Goal: Information Seeking & Learning: Understand process/instructions

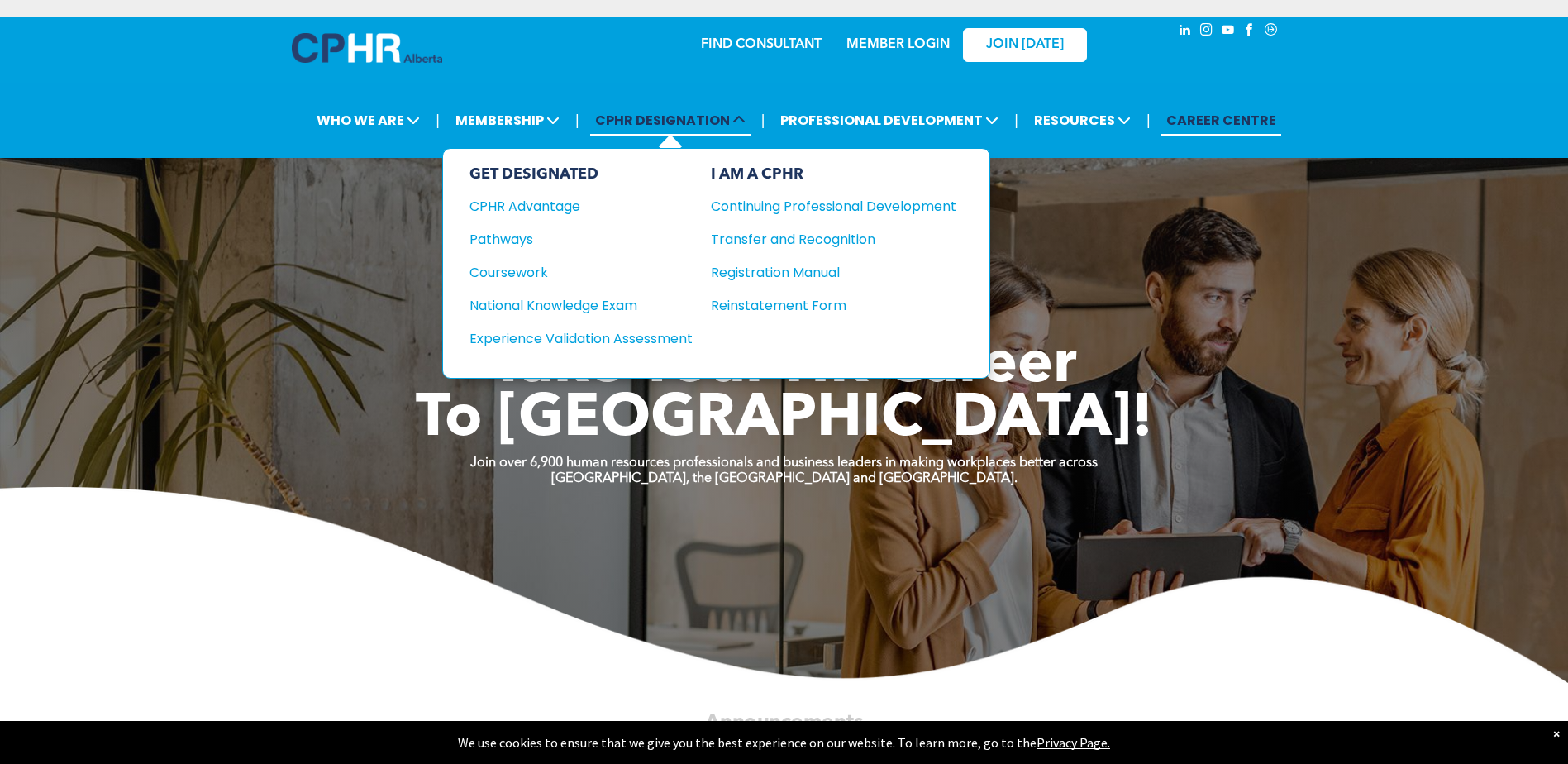
click at [740, 119] on icon at bounding box center [739, 120] width 13 height 13
click at [515, 207] on div "CPHR Advantage" at bounding box center [570, 206] width 201 height 21
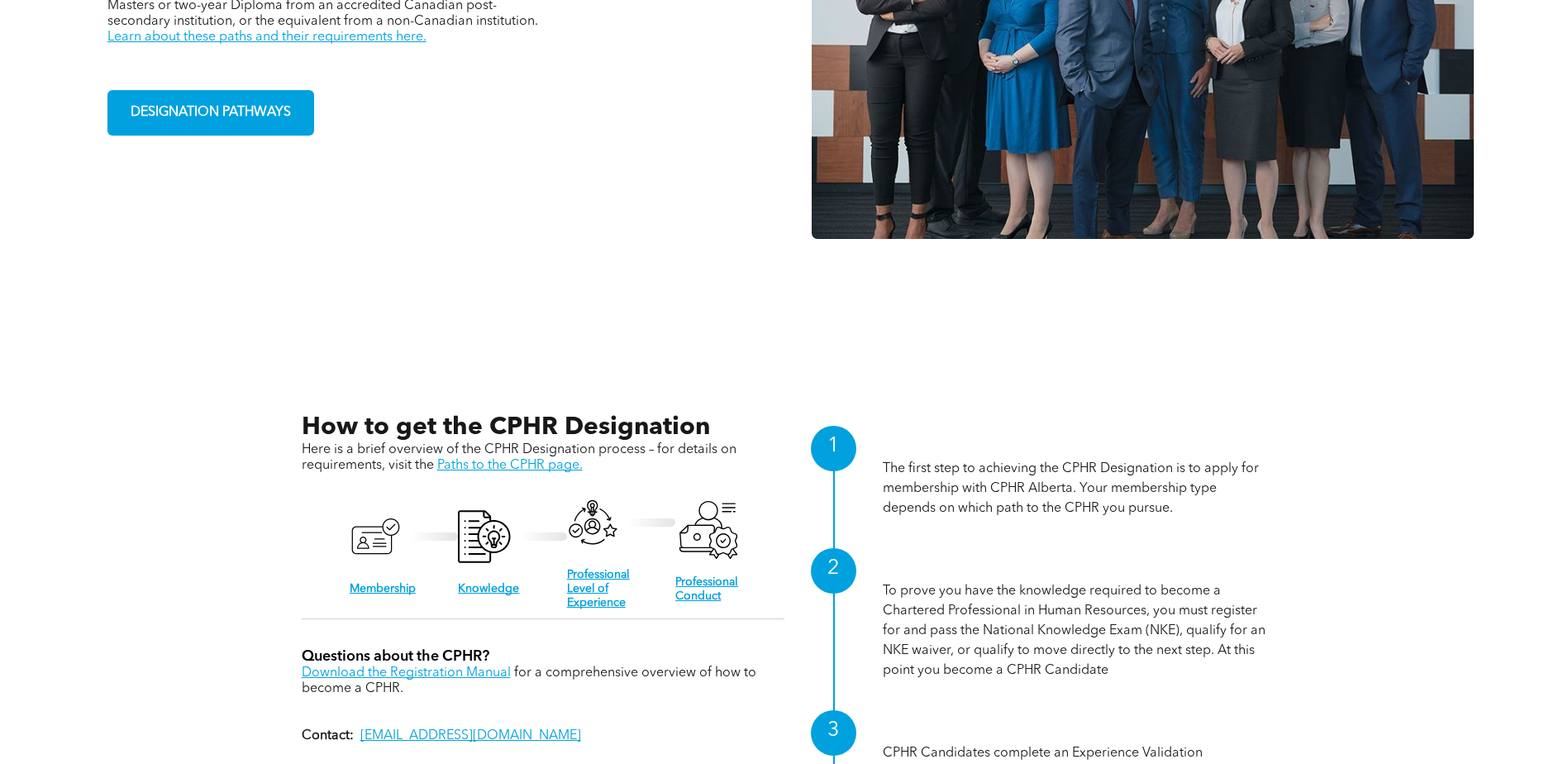
scroll to position [1240, 0]
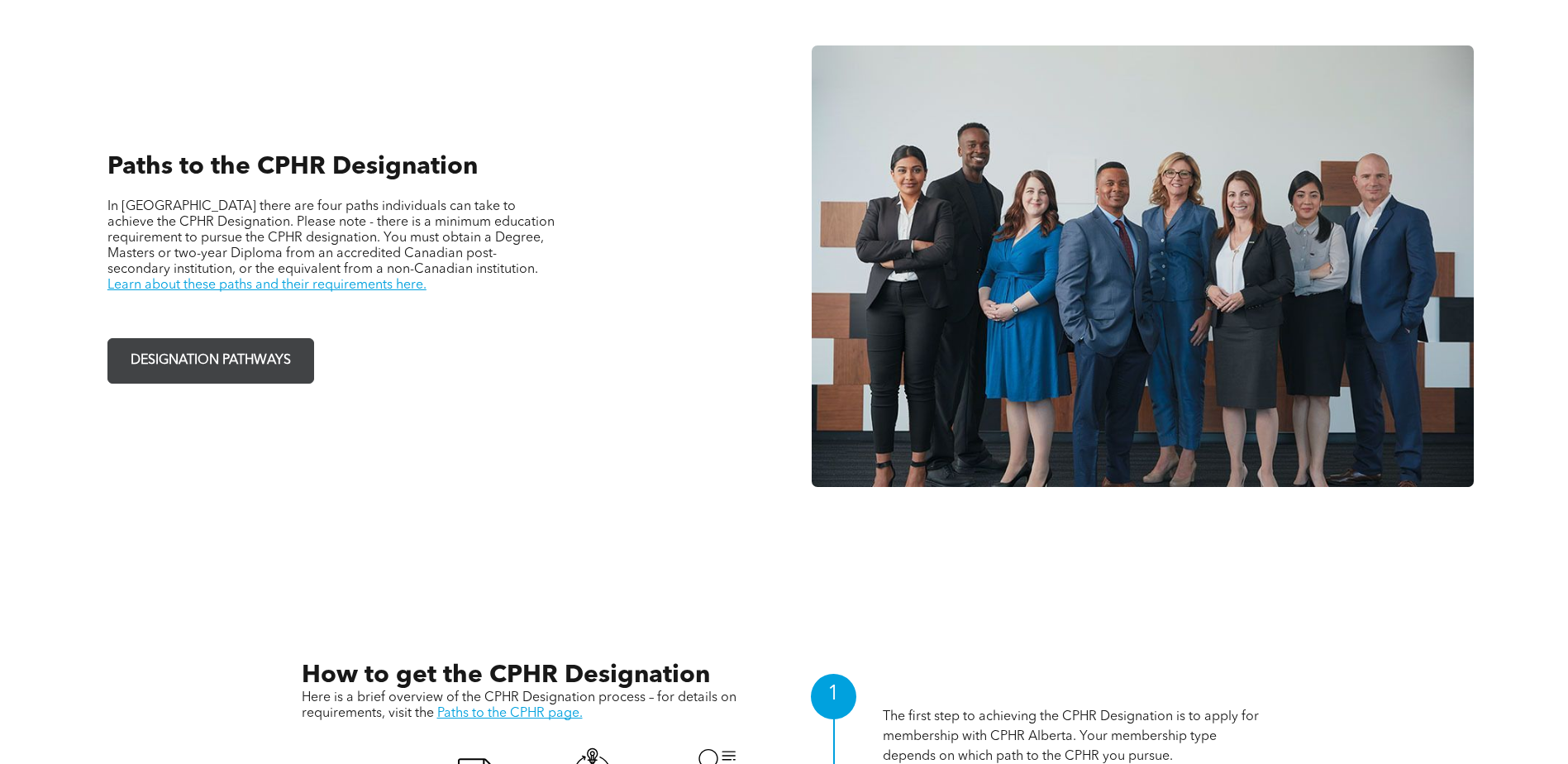
click at [237, 368] on span "DESIGNATION PATHWAYS" at bounding box center [211, 360] width 172 height 32
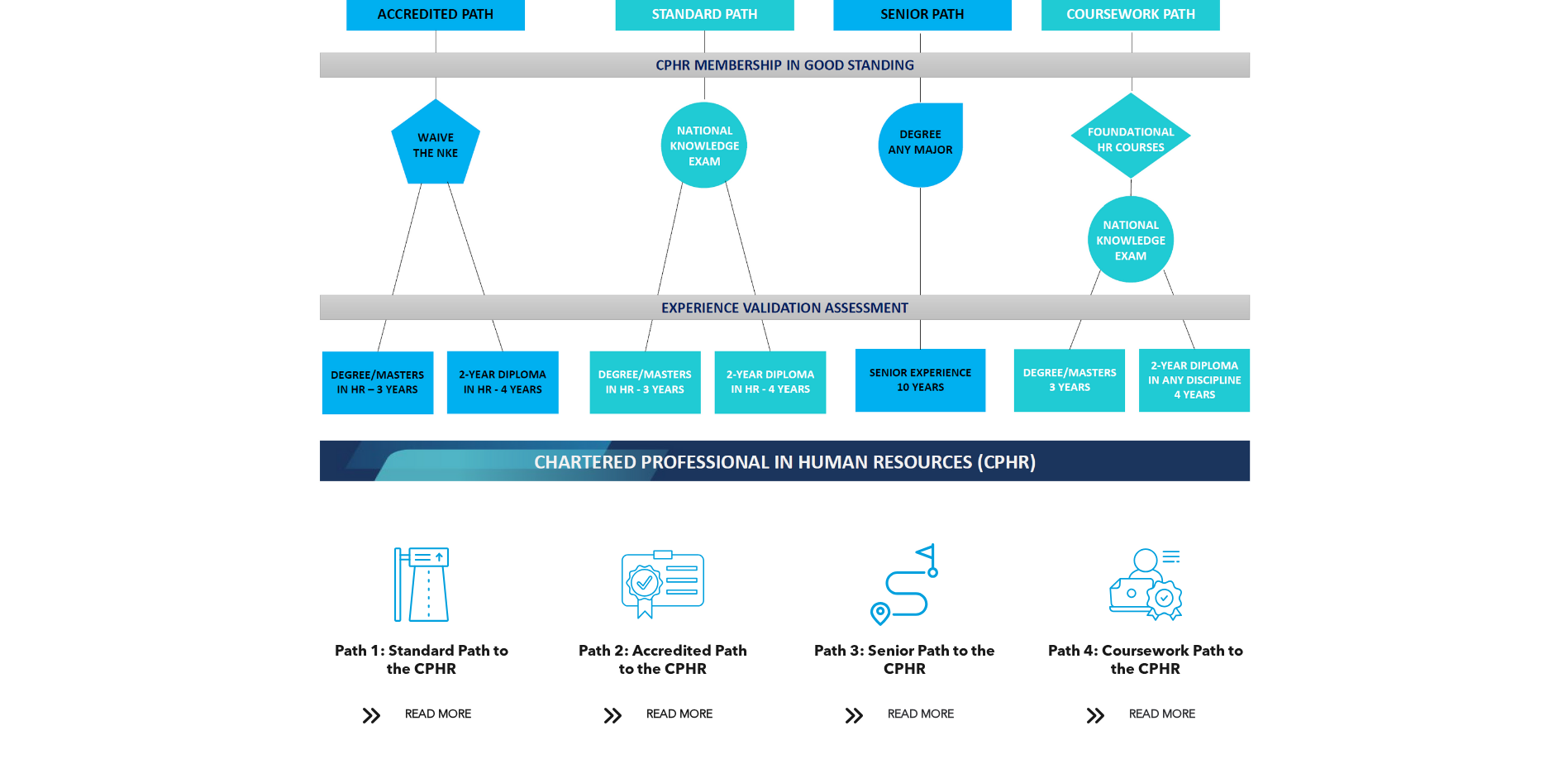
scroll to position [1406, 0]
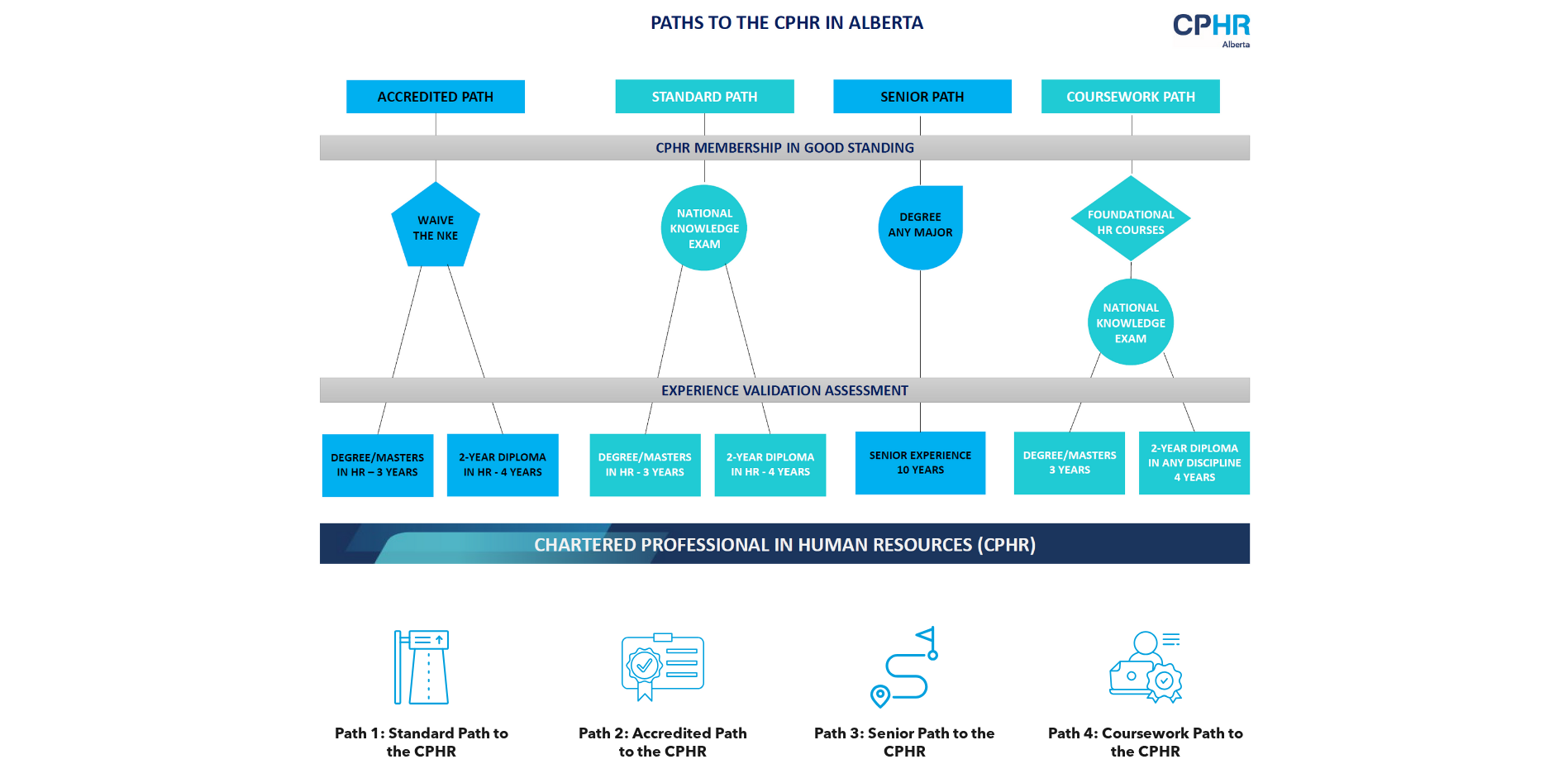
click at [1133, 664] on icon "A line drawing of a person sitting in front of a laptop computer." at bounding box center [1146, 667] width 82 height 82
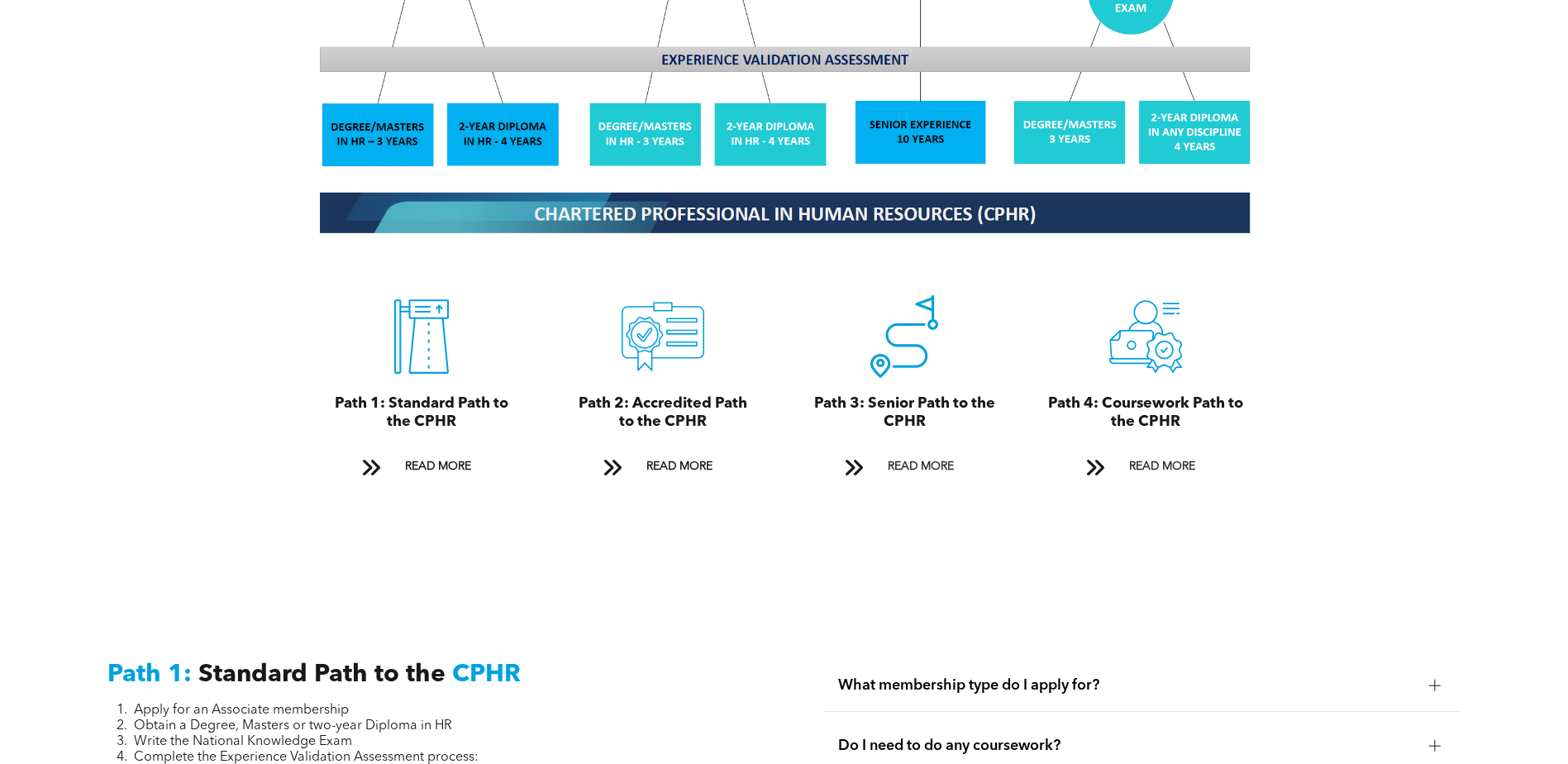
scroll to position [1984, 0]
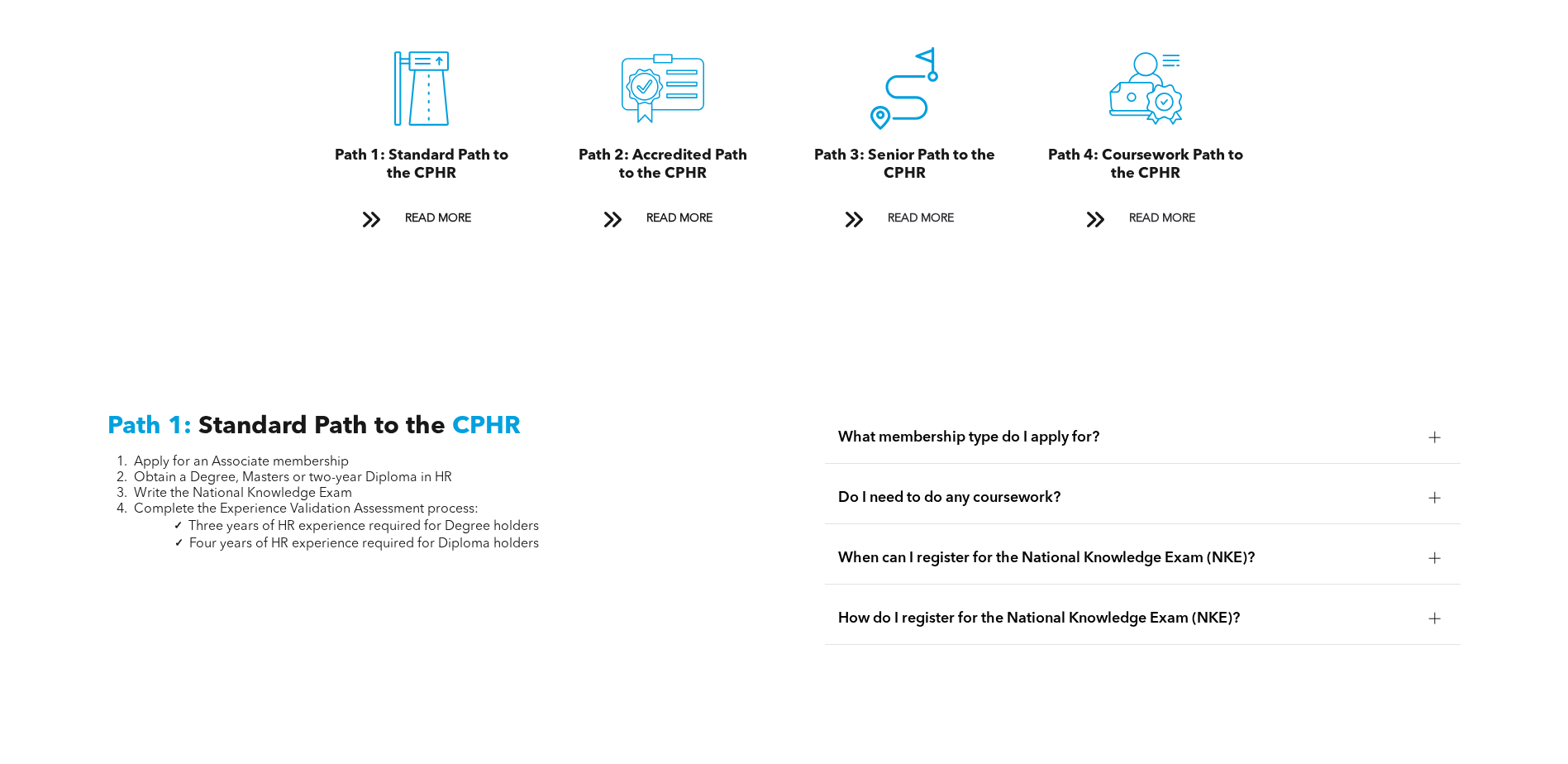
click at [1424, 425] on div at bounding box center [1435, 437] width 25 height 25
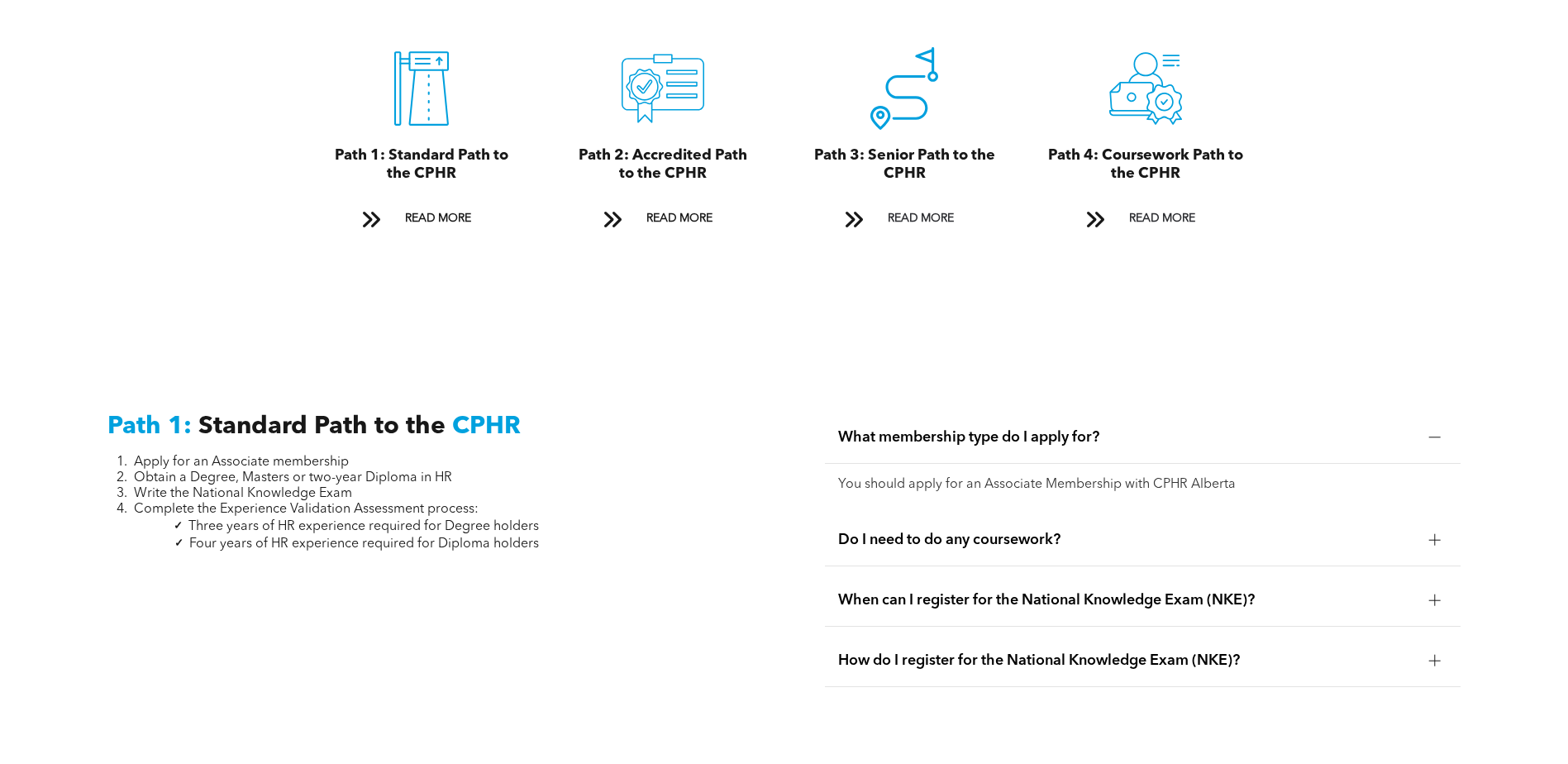
click at [1421, 515] on div "Do I need to do any coursework?" at bounding box center [1143, 540] width 636 height 52
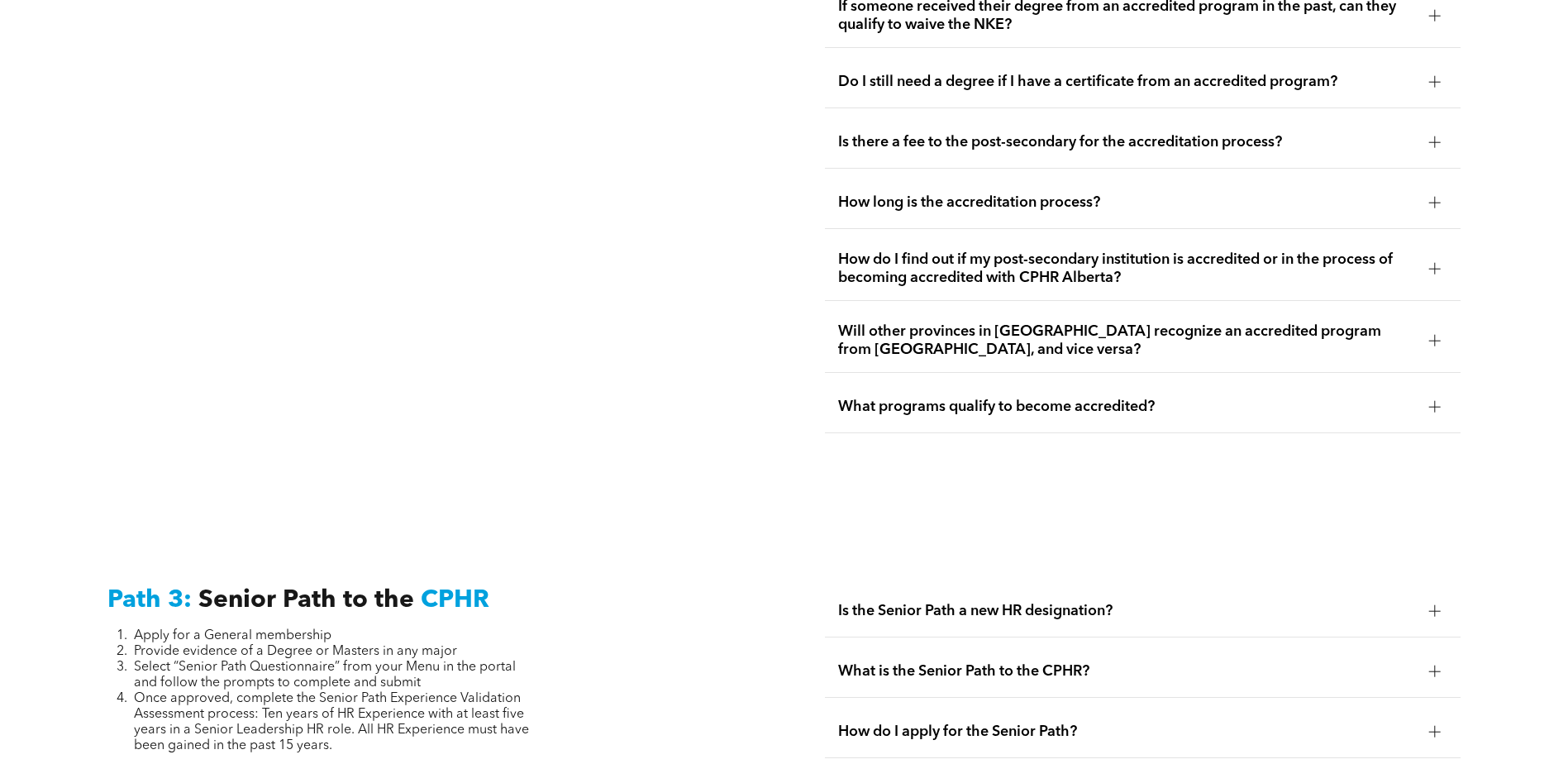
scroll to position [4051, 0]
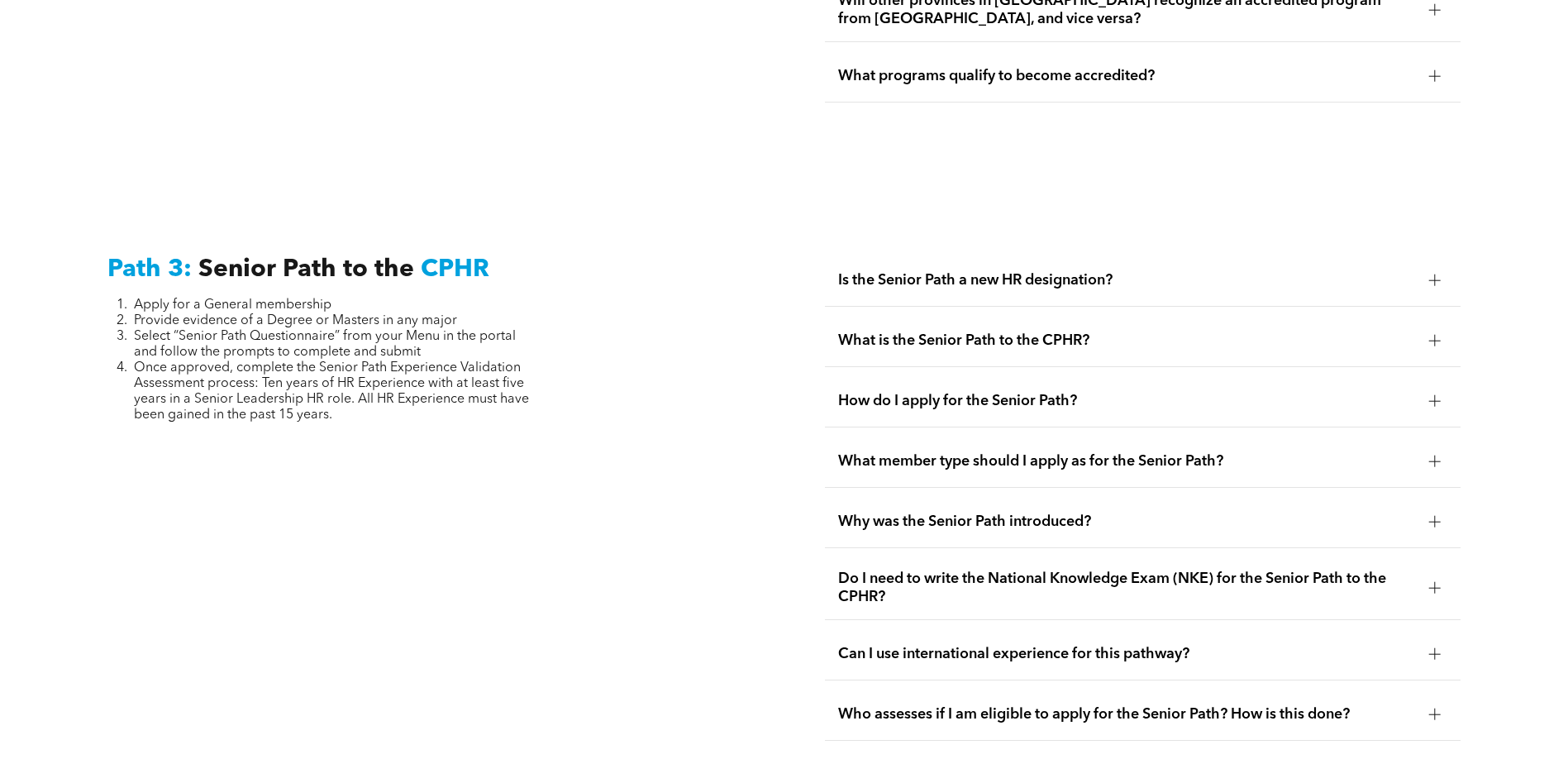
click at [1410, 271] on span "Is the Senior Path a new HR designation?" at bounding box center [1127, 281] width 577 height 18
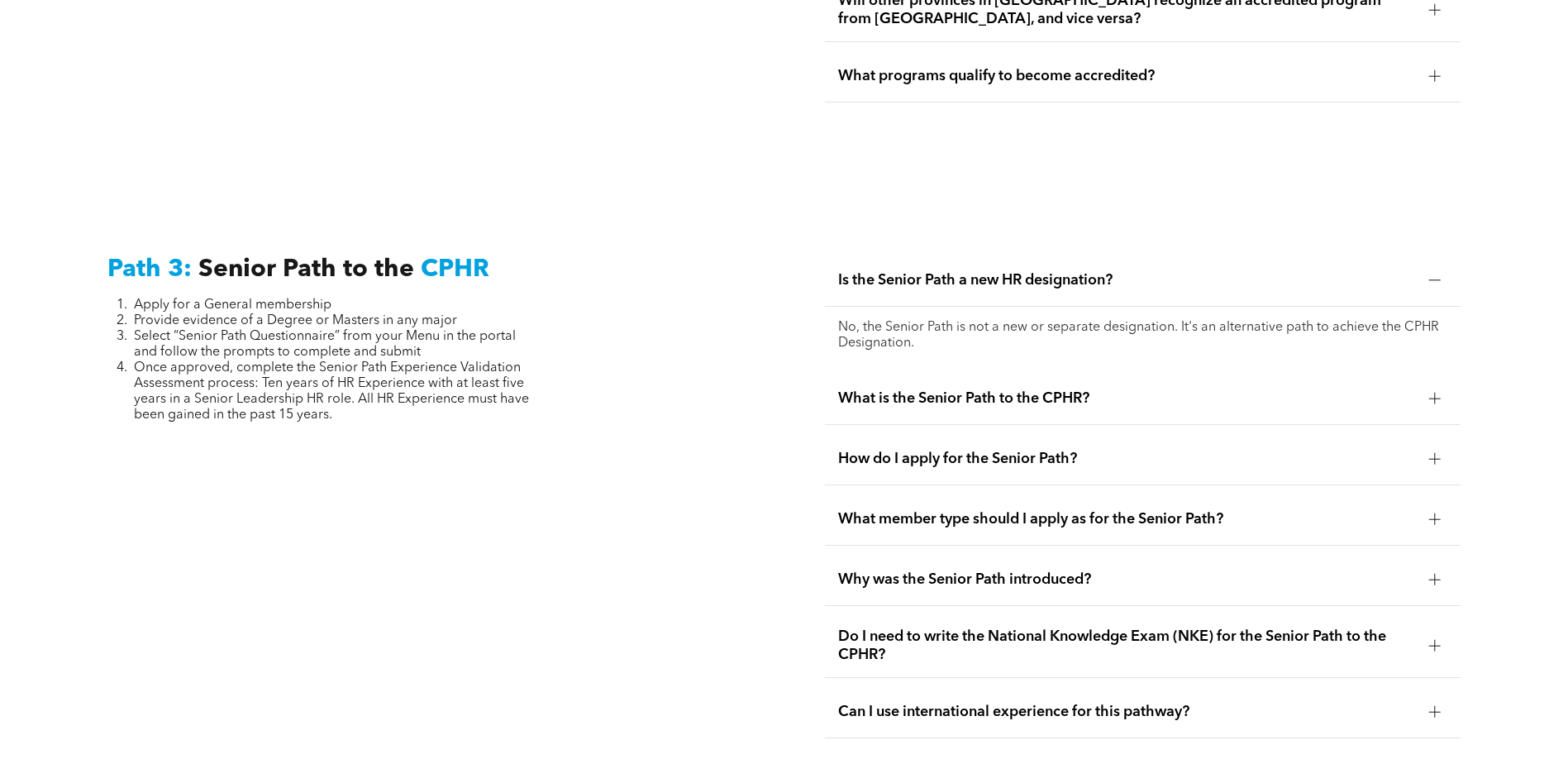
click at [1414, 389] on span "What is the Senior Path to the CPHR?" at bounding box center [1127, 398] width 577 height 18
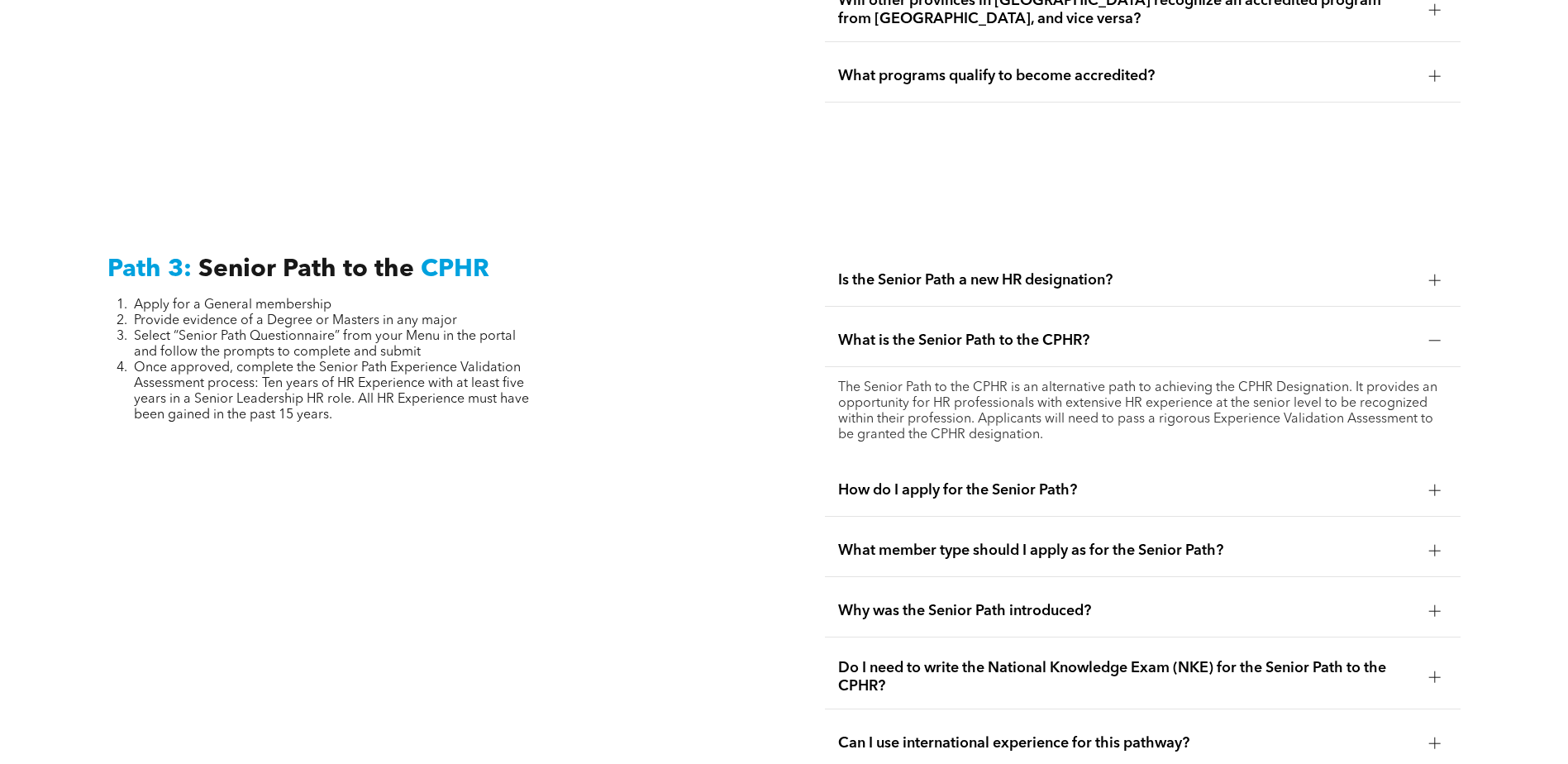
click at [1410, 482] on span "How do I apply for the Senior Path?" at bounding box center [1127, 491] width 577 height 18
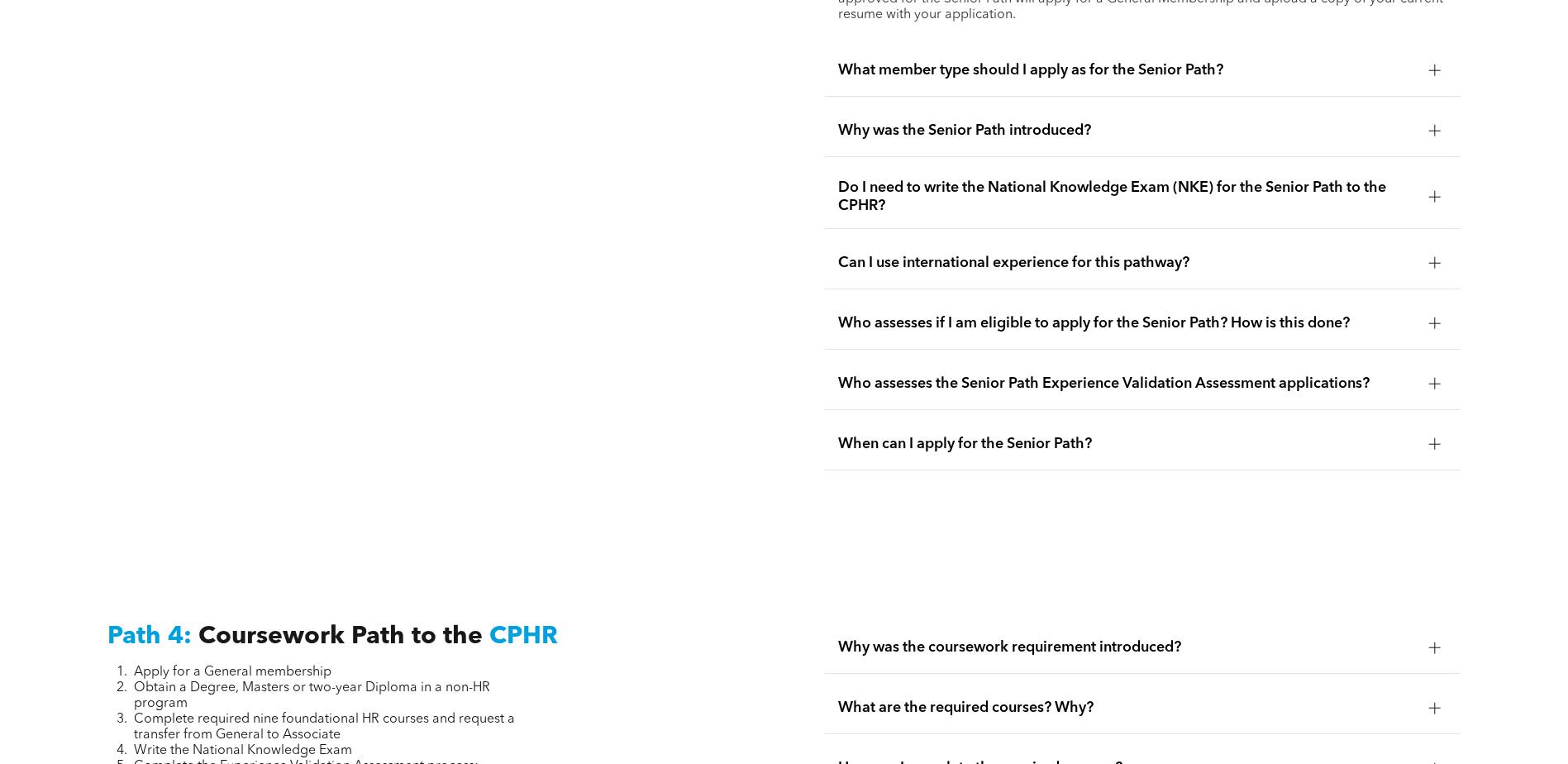
scroll to position [4878, 0]
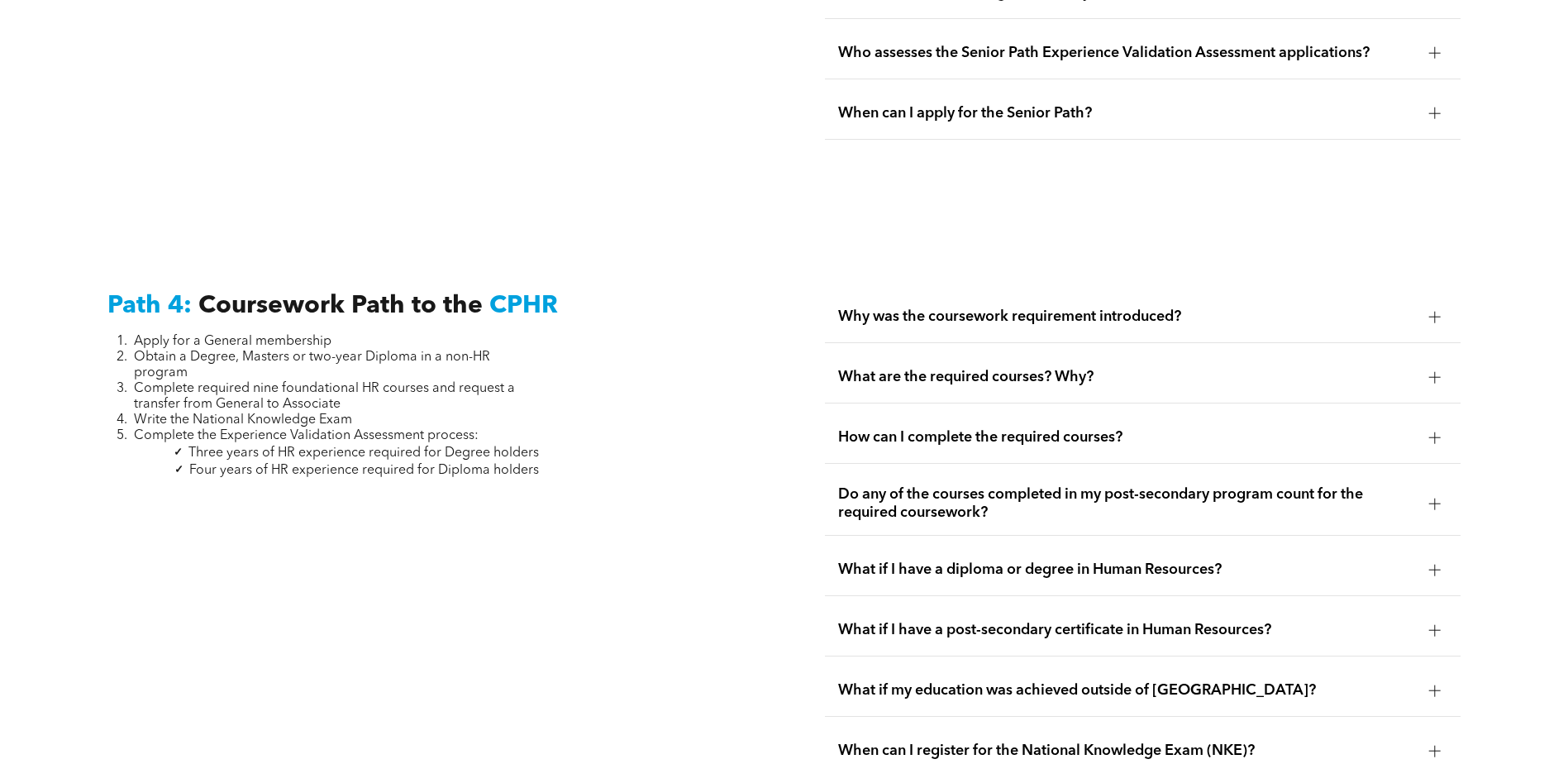
click at [1315, 292] on div "Why was the coursework requirement introduced?" at bounding box center [1143, 316] width 636 height 52
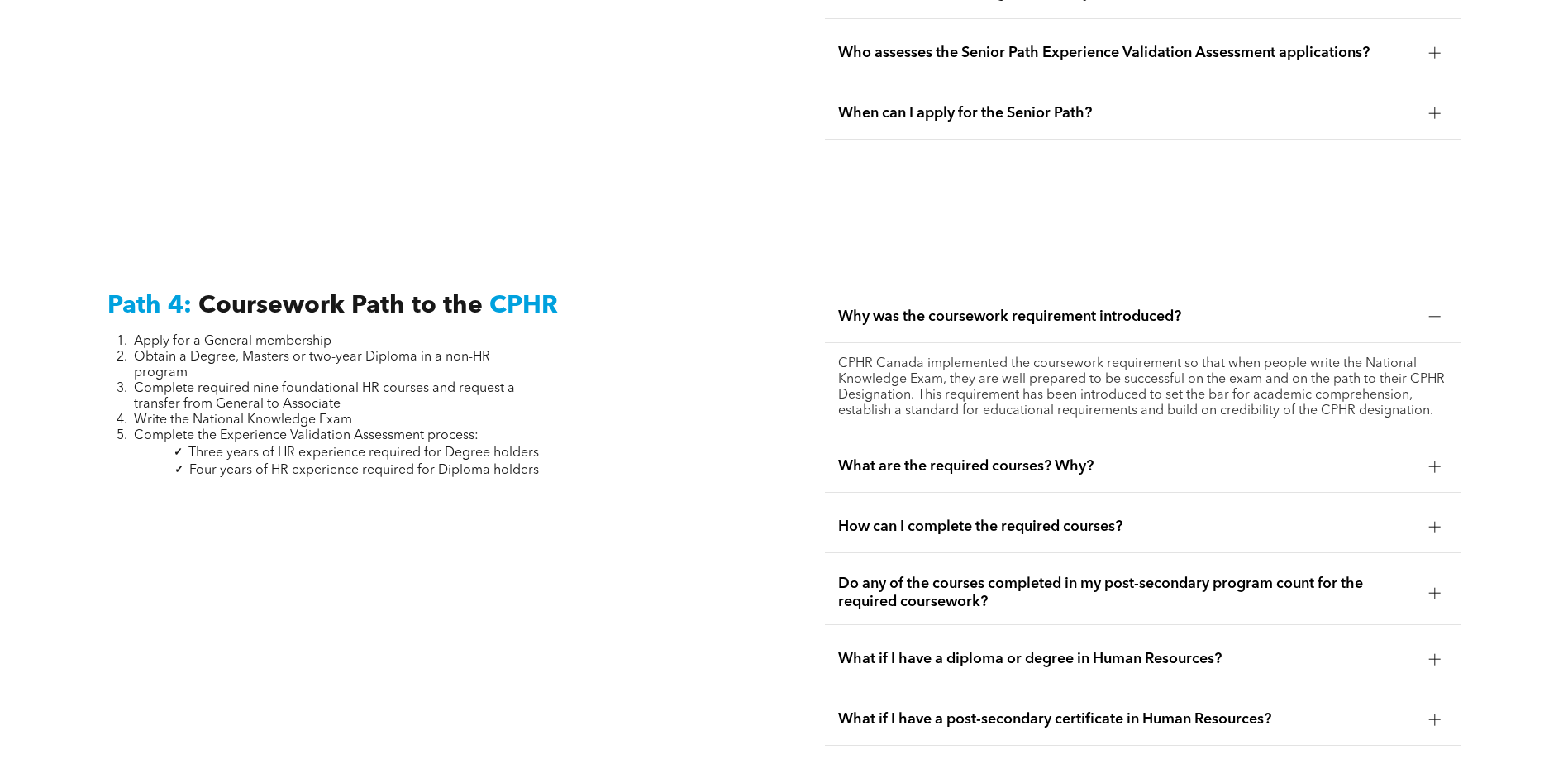
click at [1233, 457] on span "What are the required courses? Why?" at bounding box center [1127, 466] width 577 height 18
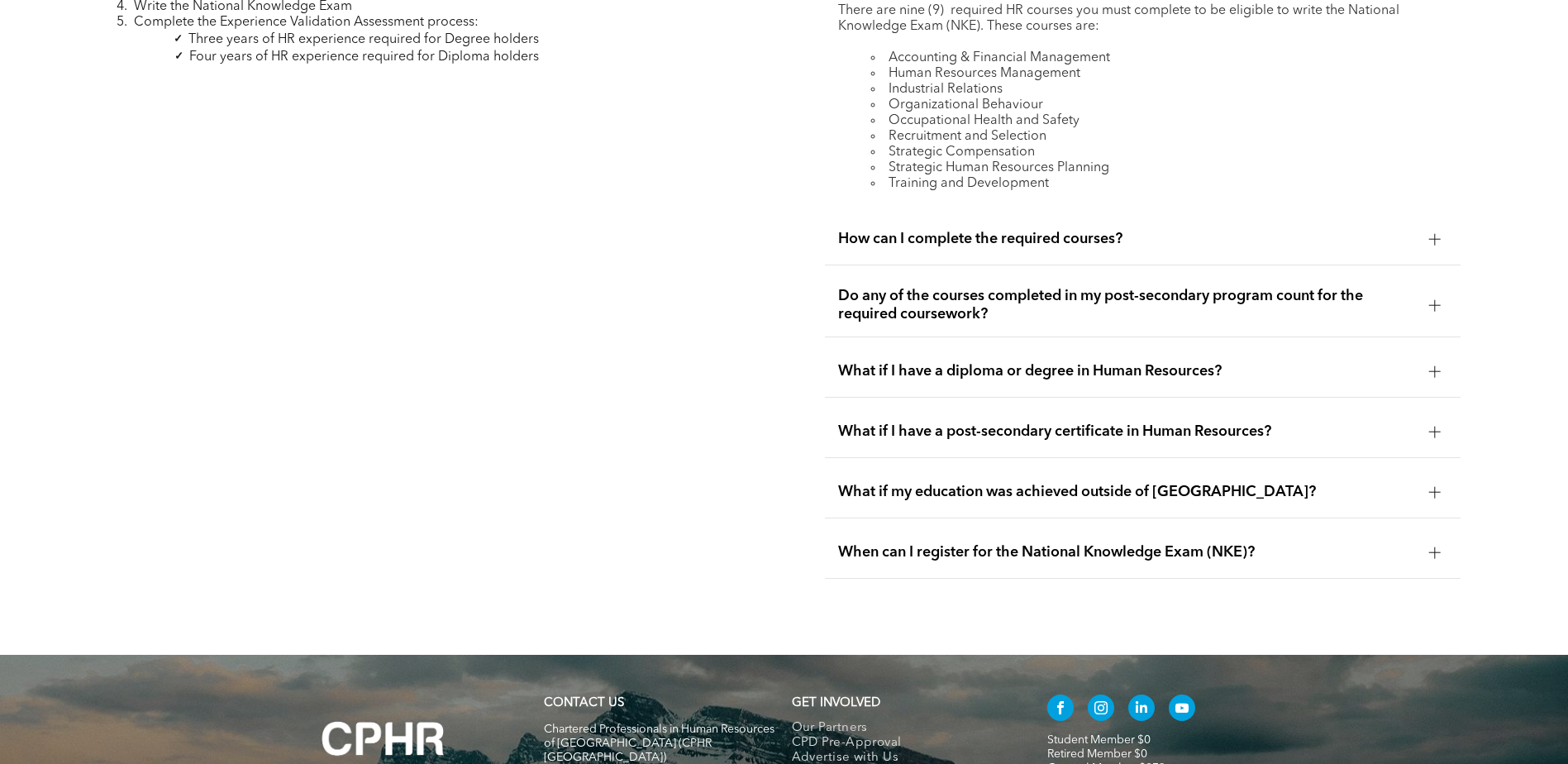
scroll to position [5461, 0]
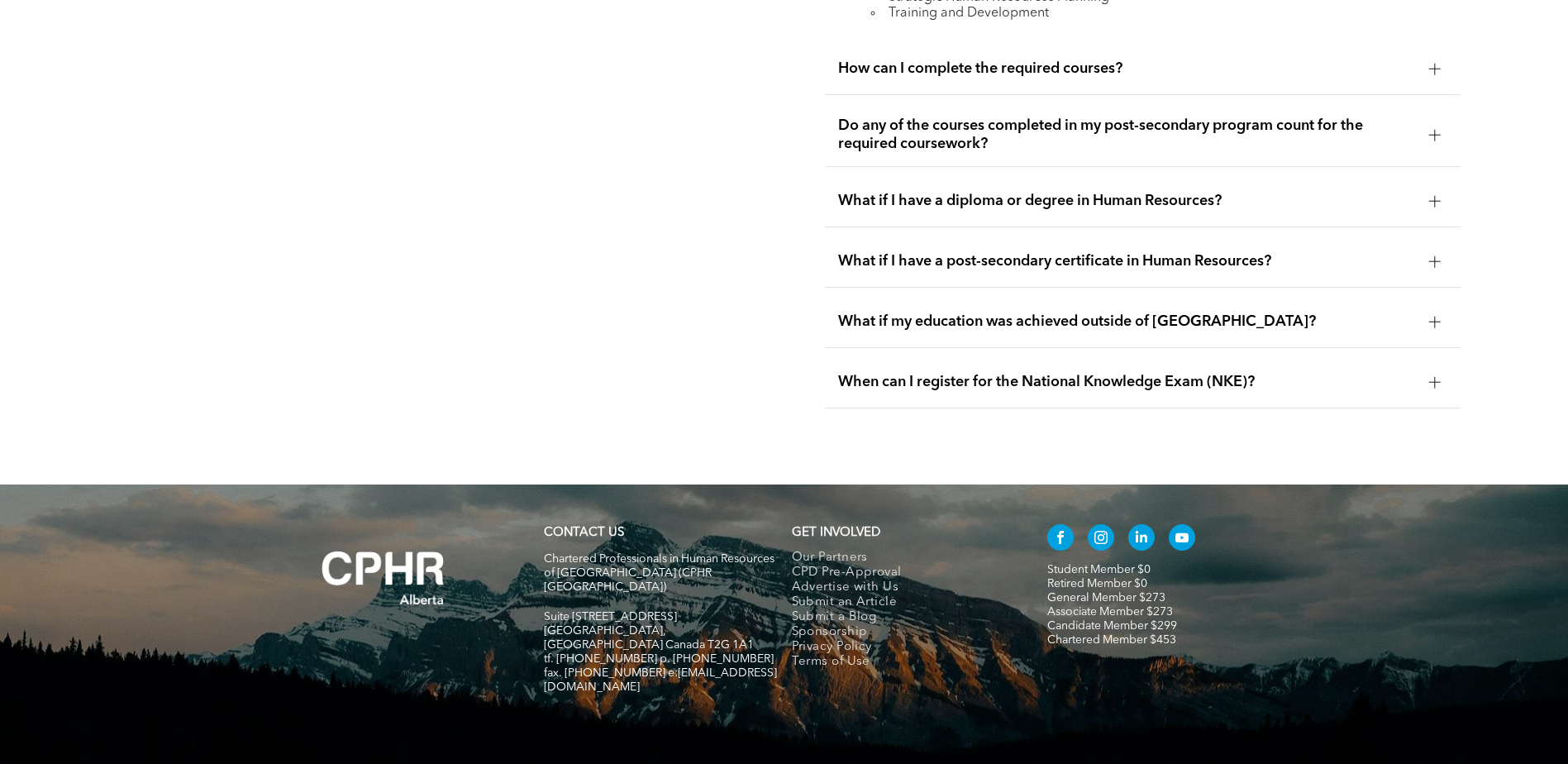
click at [563, 191] on div "Path 4: Coursework Path to the CPHR Apply for a General membership Obtain a Deg…" at bounding box center [425, 58] width 662 height 727
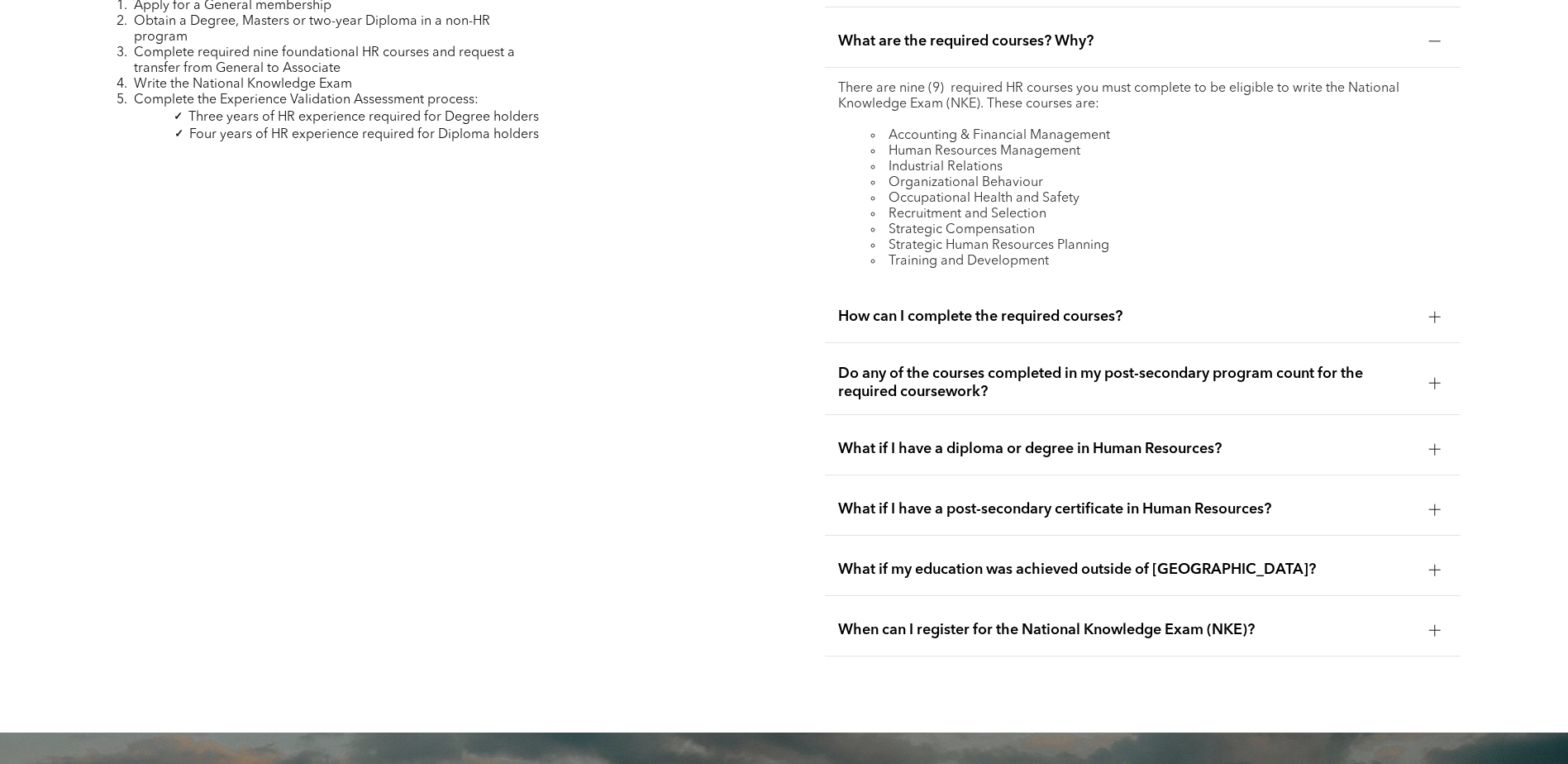
scroll to position [5048, 0]
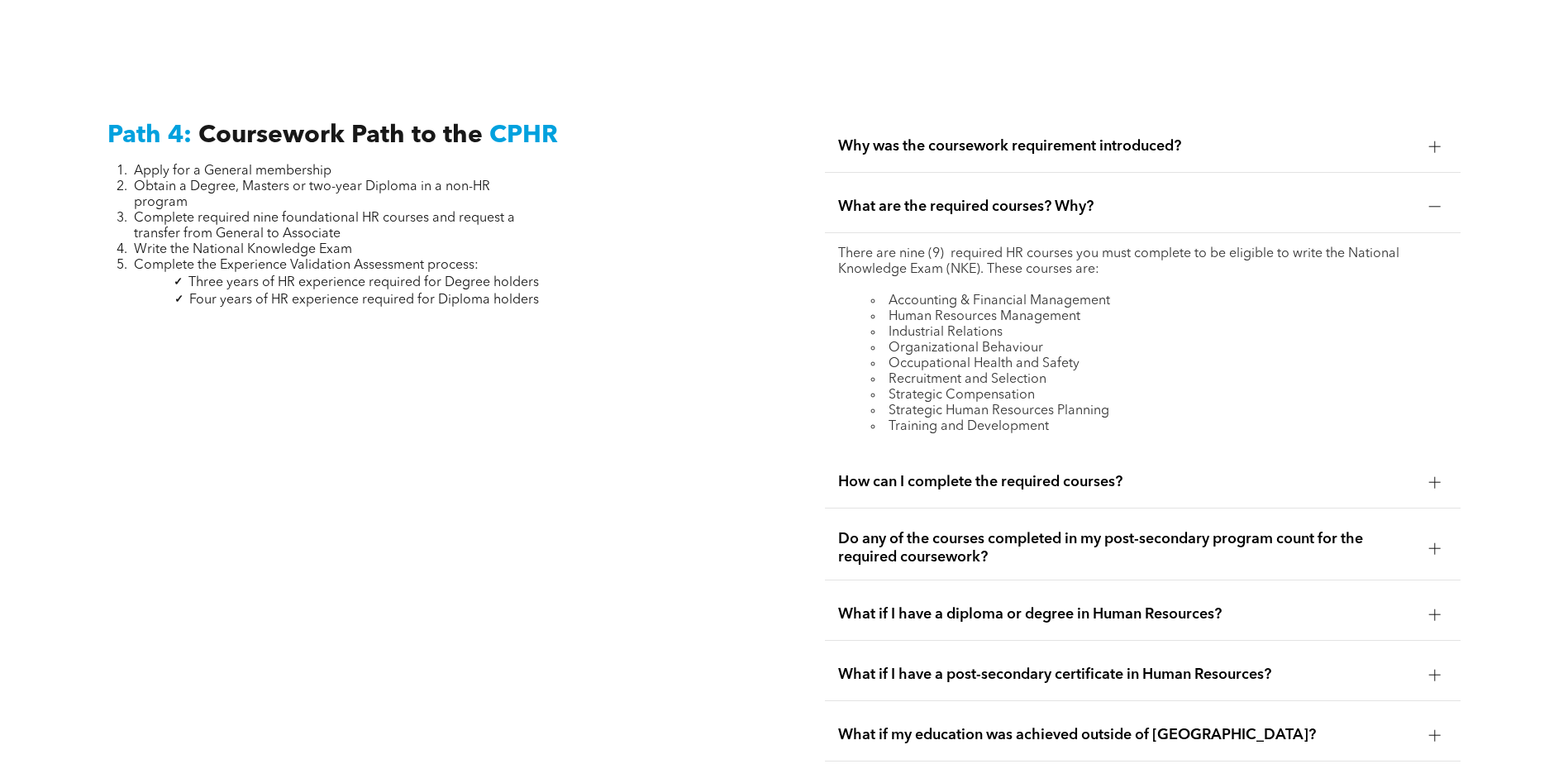
click at [1425, 470] on div at bounding box center [1435, 482] width 25 height 25
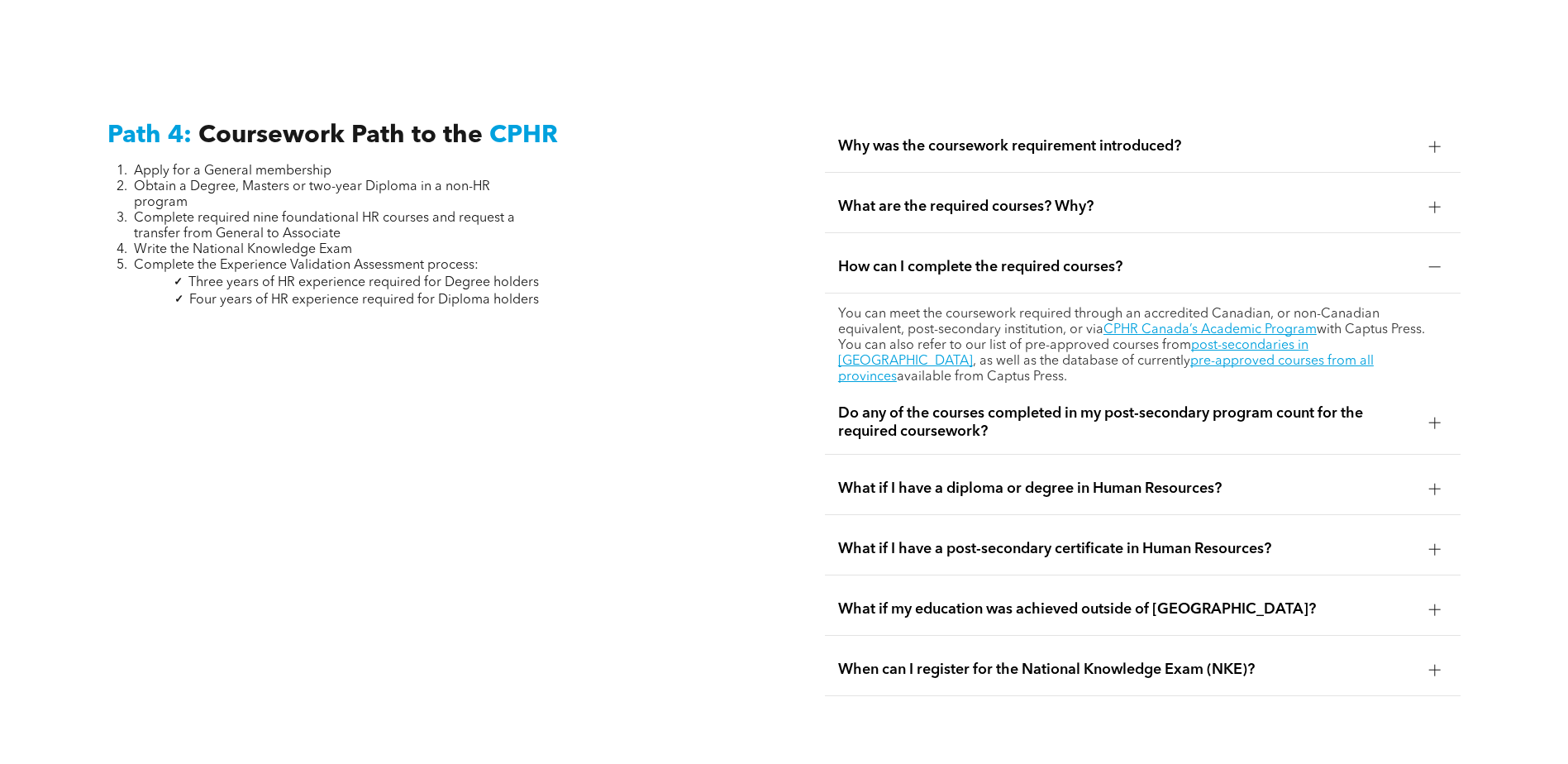
click at [1433, 422] on div at bounding box center [1435, 422] width 12 height 1
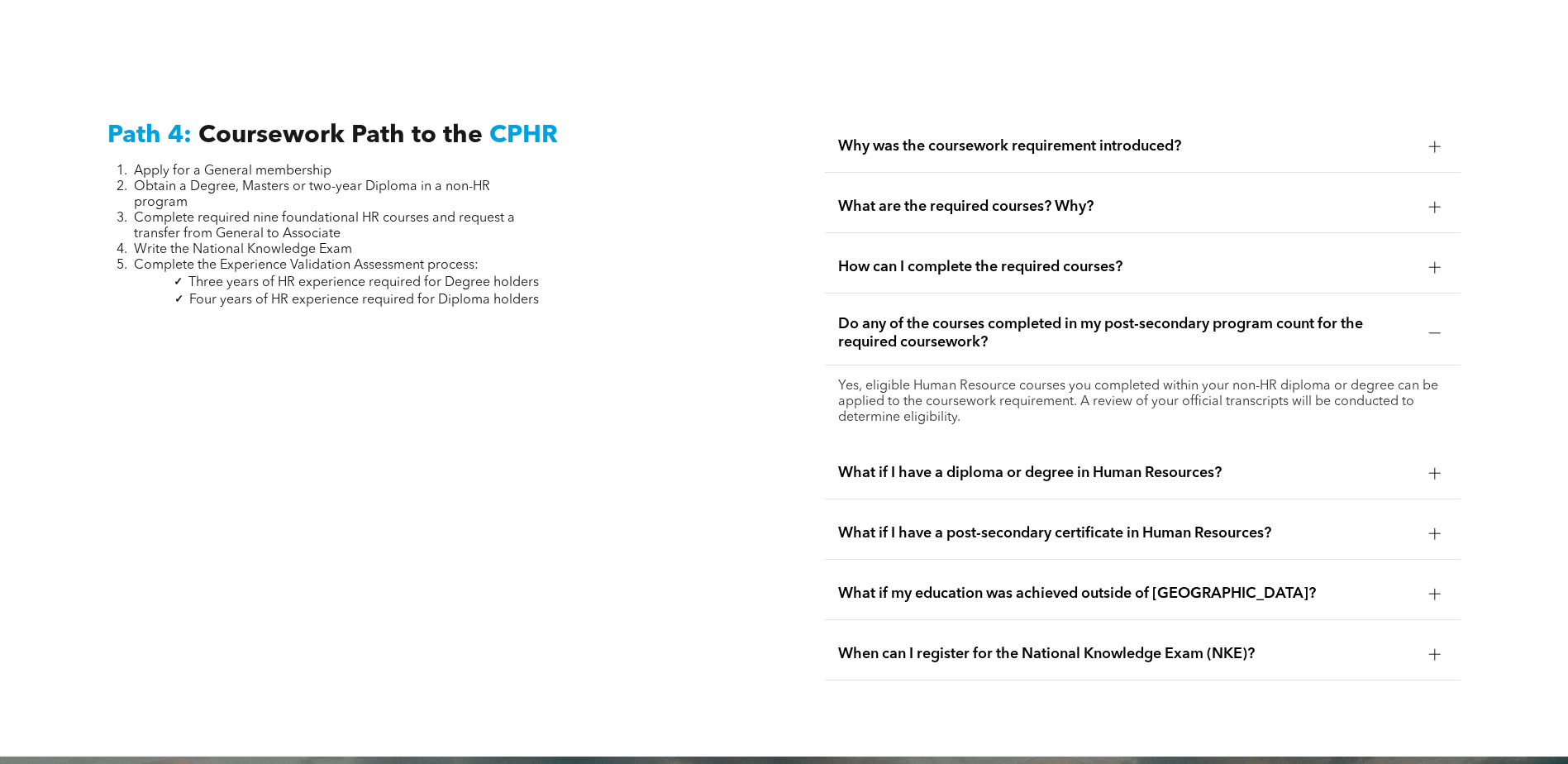
click at [1438, 467] on div at bounding box center [1435, 472] width 12 height 12
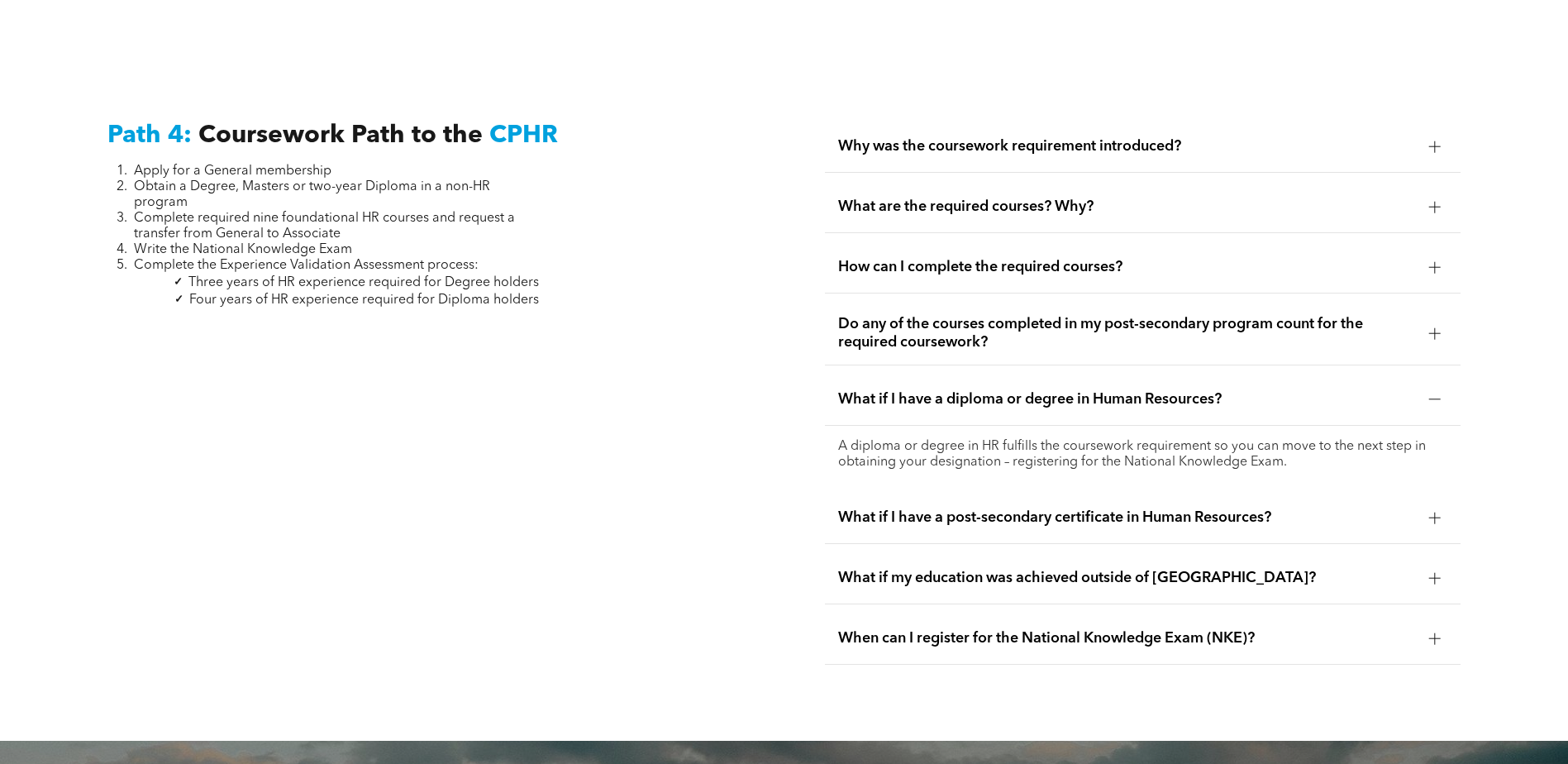
click at [1431, 492] on div "What if I have a post-secondary certificate in Human Resources?" at bounding box center [1143, 517] width 636 height 52
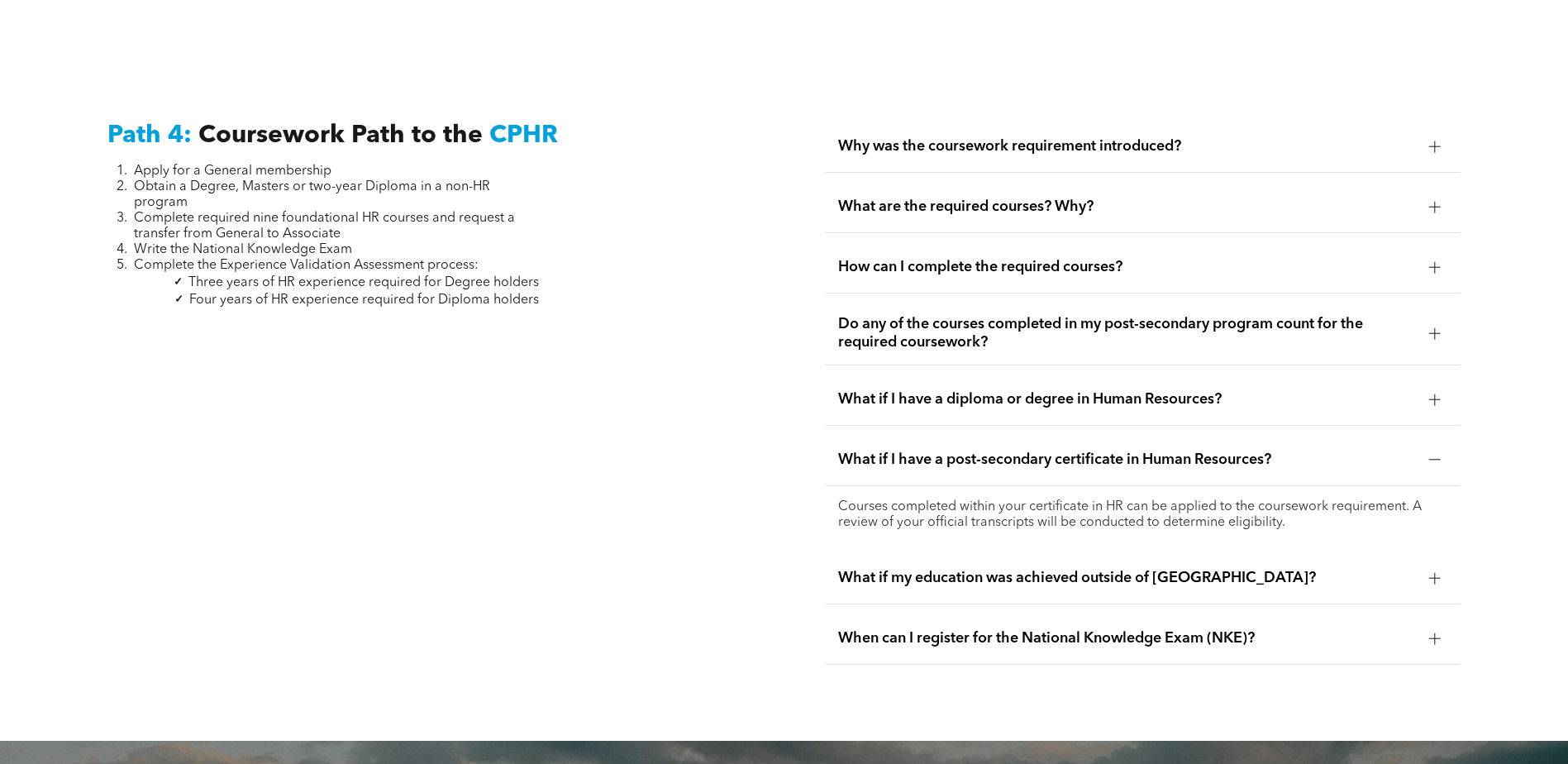
click at [1427, 566] on div at bounding box center [1435, 578] width 25 height 25
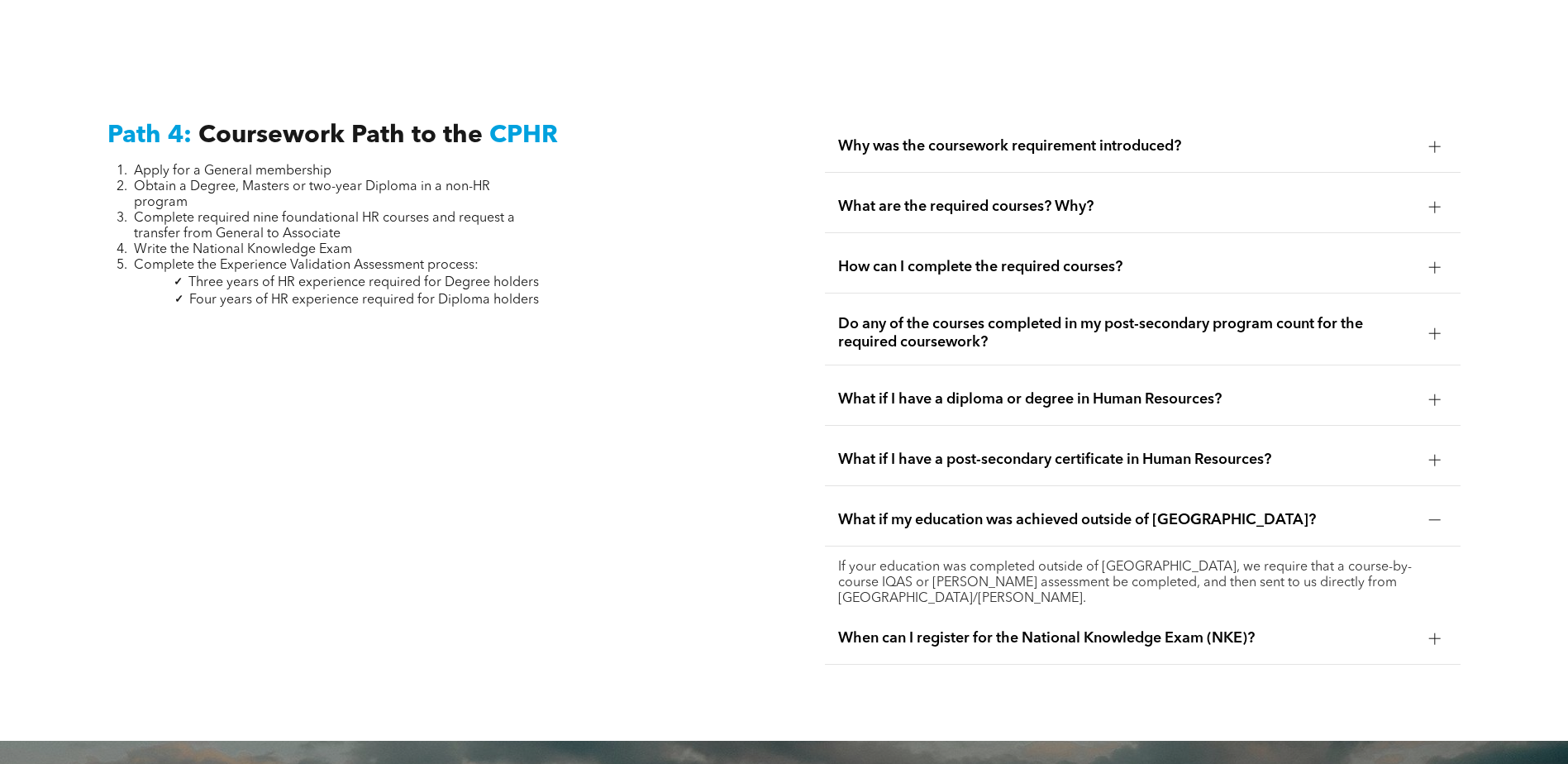
click at [1427, 626] on div at bounding box center [1435, 638] width 25 height 25
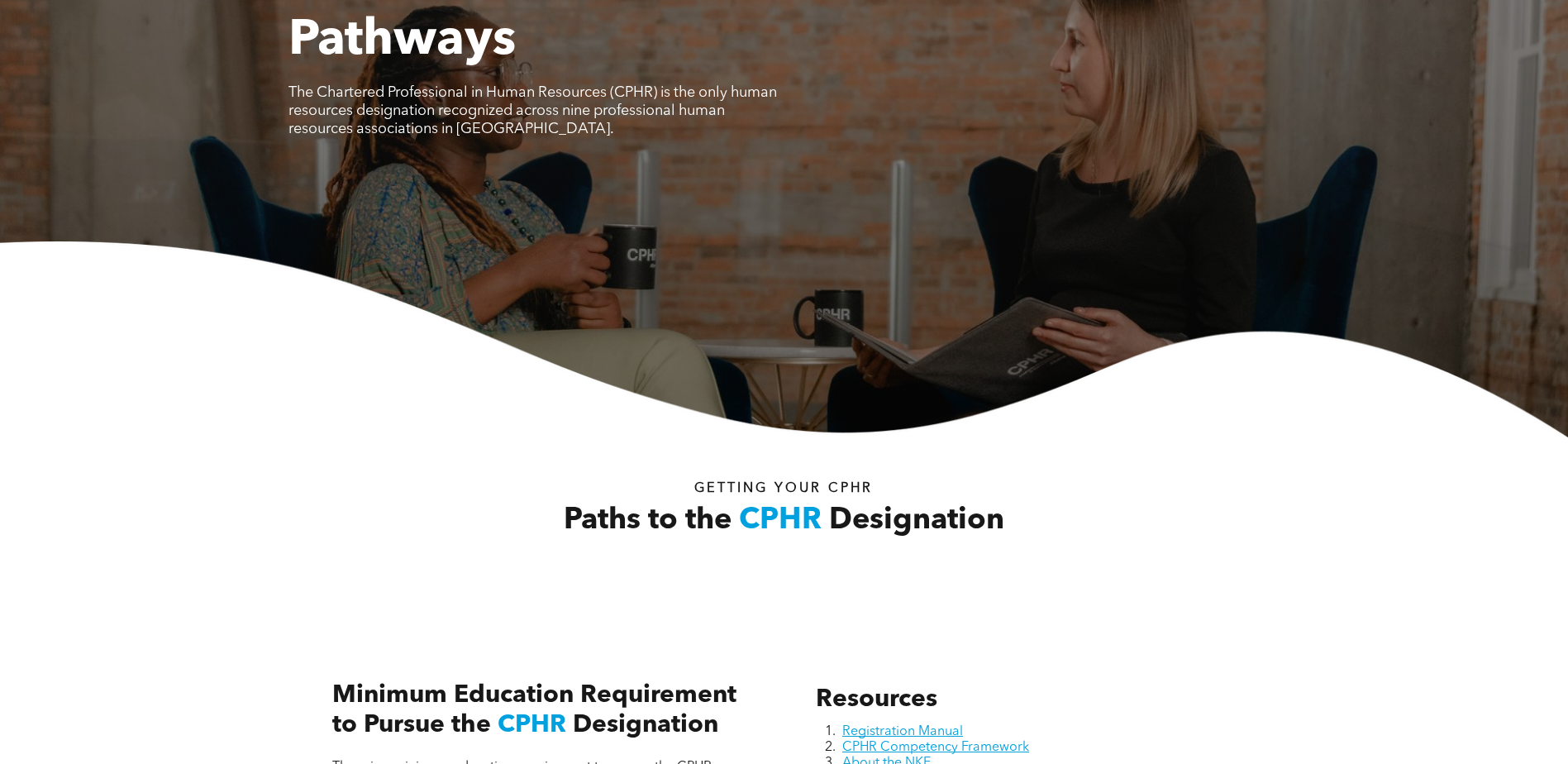
scroll to position [0, 0]
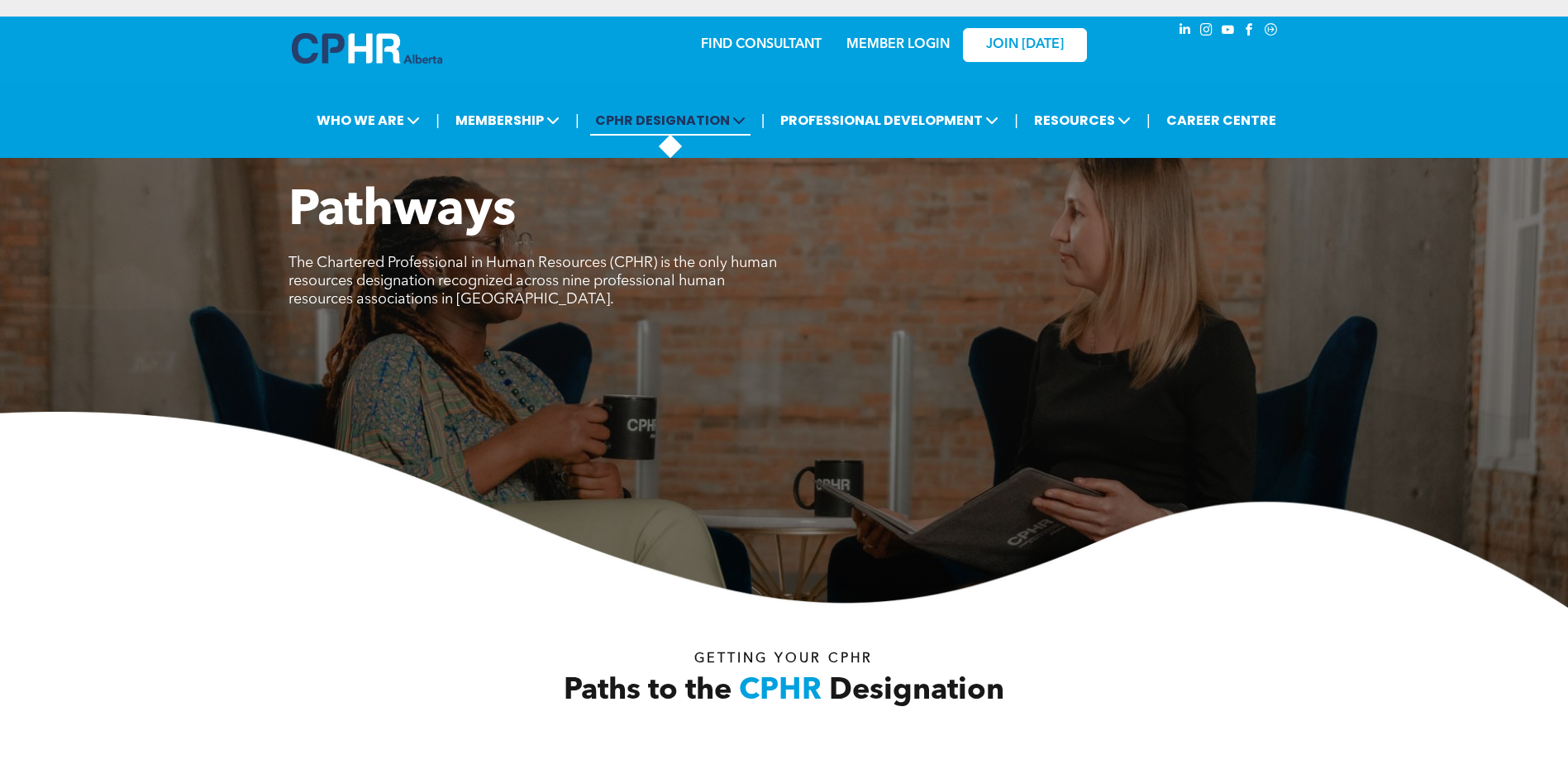
click at [740, 111] on span at bounding box center [737, 120] width 16 height 19
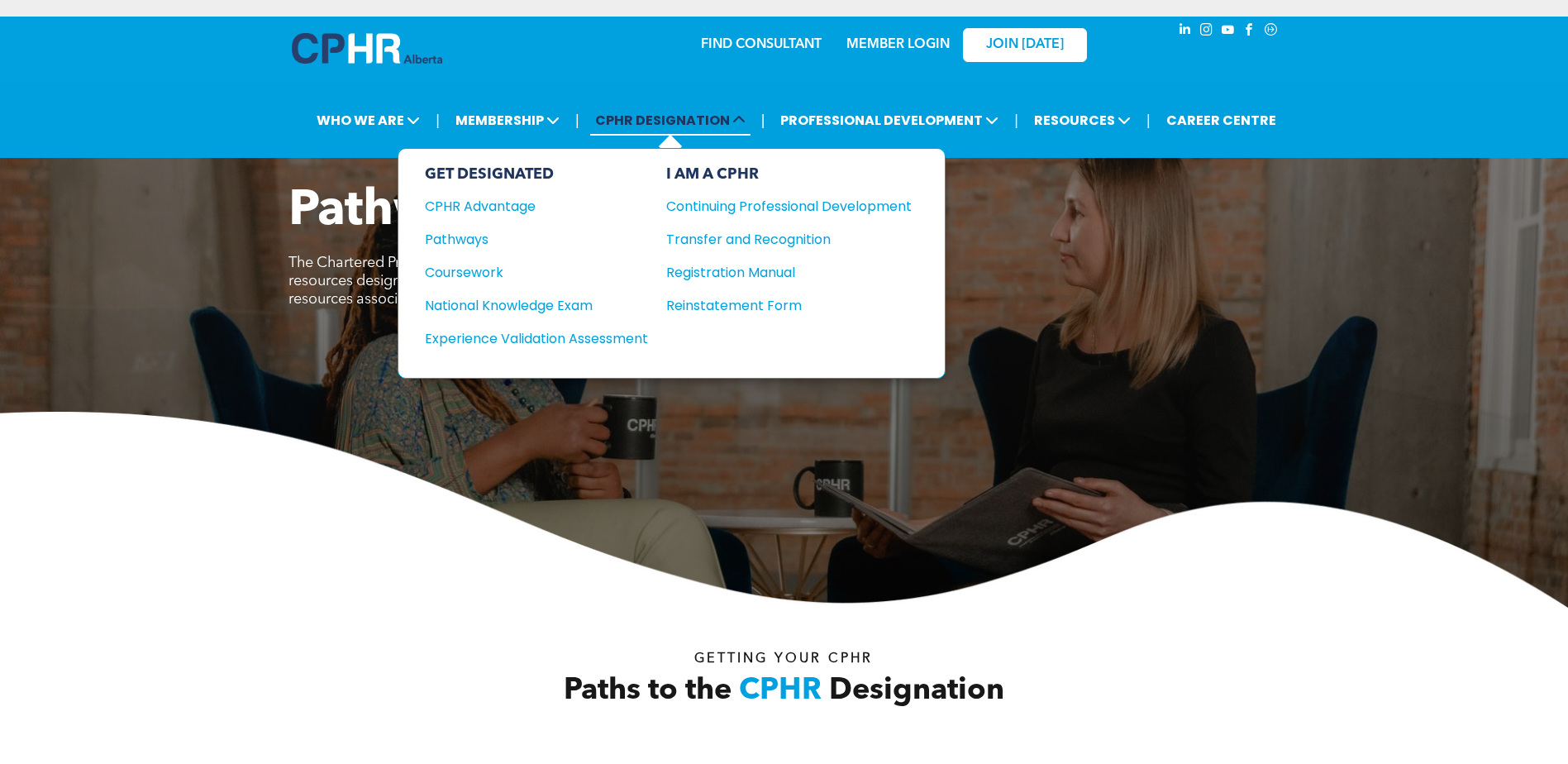
click at [745, 118] on icon at bounding box center [739, 120] width 13 height 13
click at [489, 208] on div "CPHR Advantage" at bounding box center [525, 206] width 201 height 21
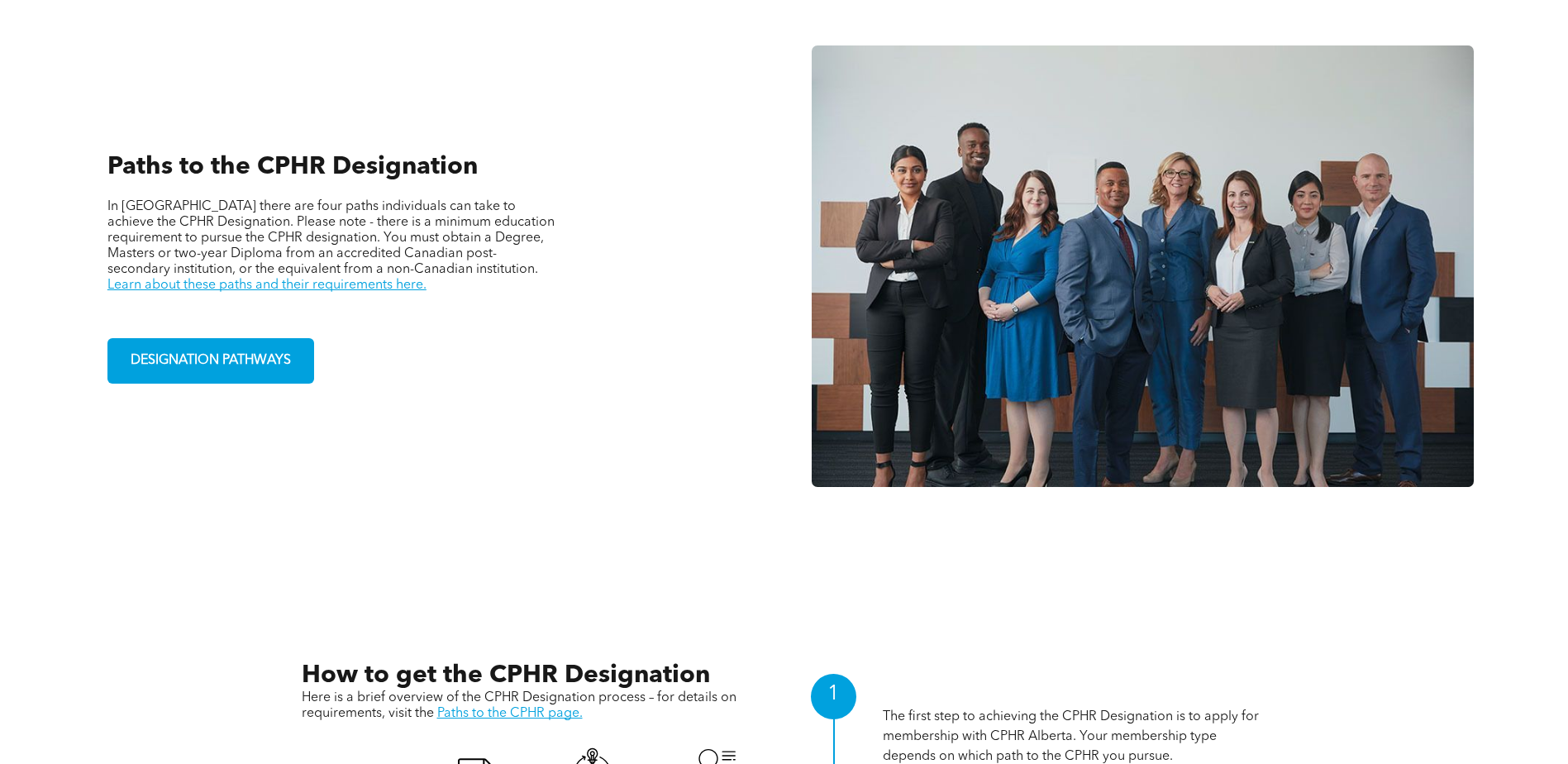
scroll to position [1653, 0]
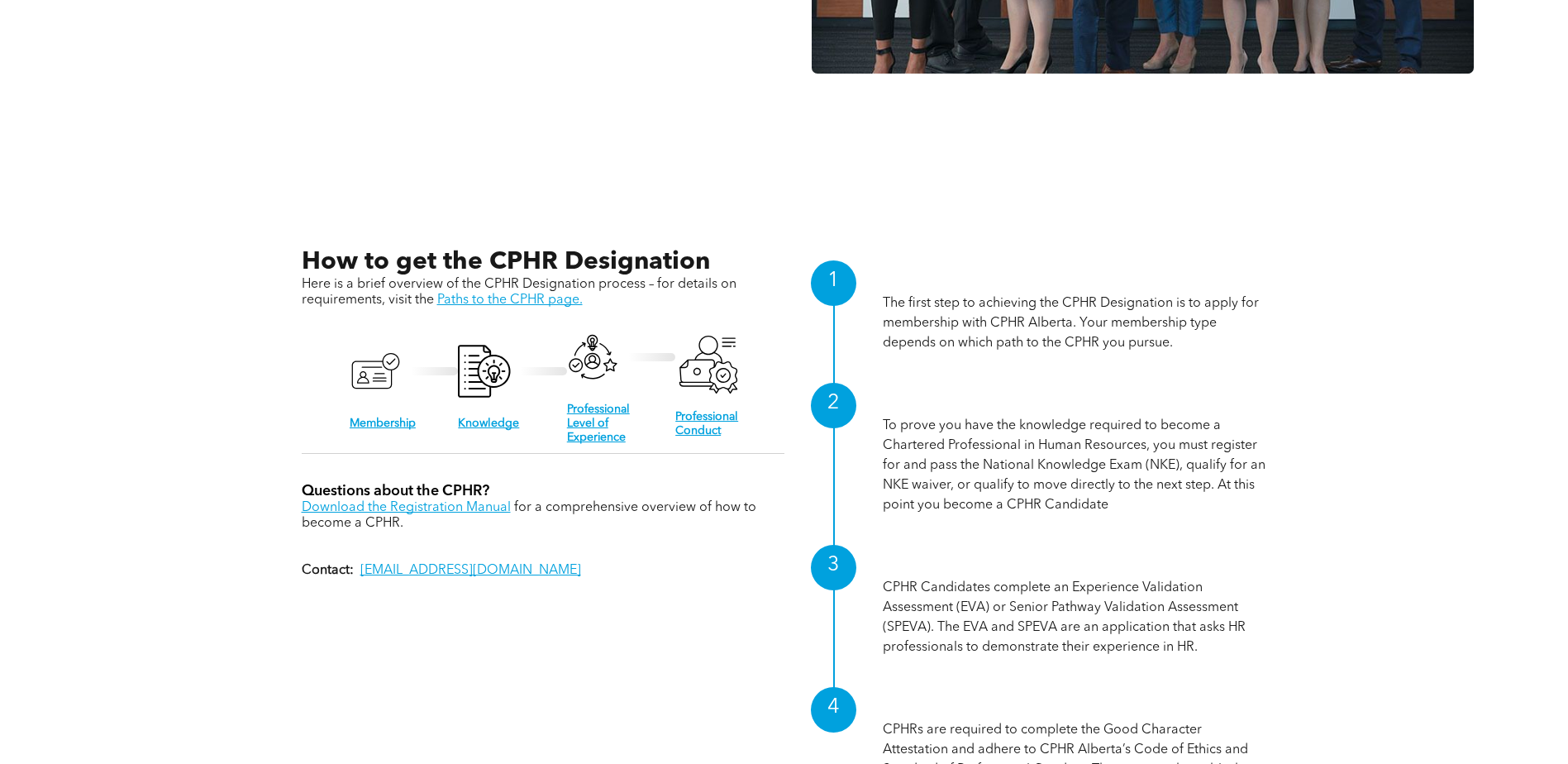
click at [483, 512] on p "Download the Registration Manual for a comprehensive overview of how to become …" at bounding box center [543, 515] width 482 height 31
click at [483, 507] on link "Download the Registration Manual" at bounding box center [406, 507] width 209 height 13
